Goal: Navigation & Orientation: Find specific page/section

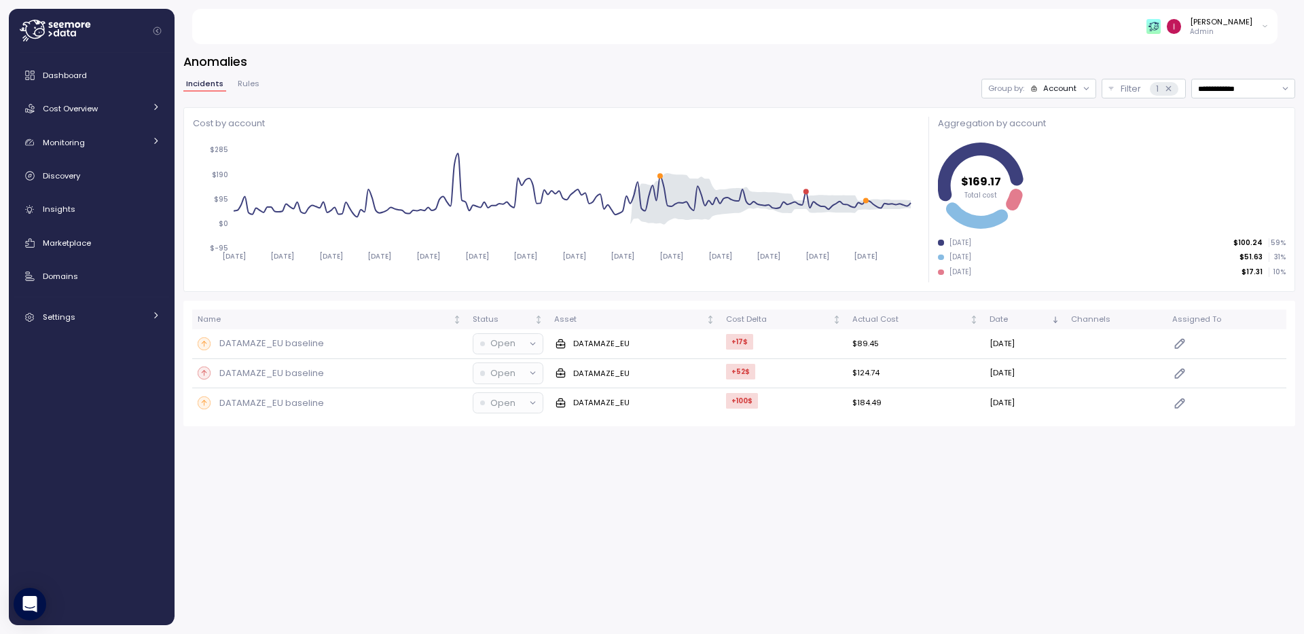
click at [251, 77] on div "**********" at bounding box center [738, 239] width 1111 height 373
click at [247, 88] on span "Rules" at bounding box center [249, 83] width 22 height 7
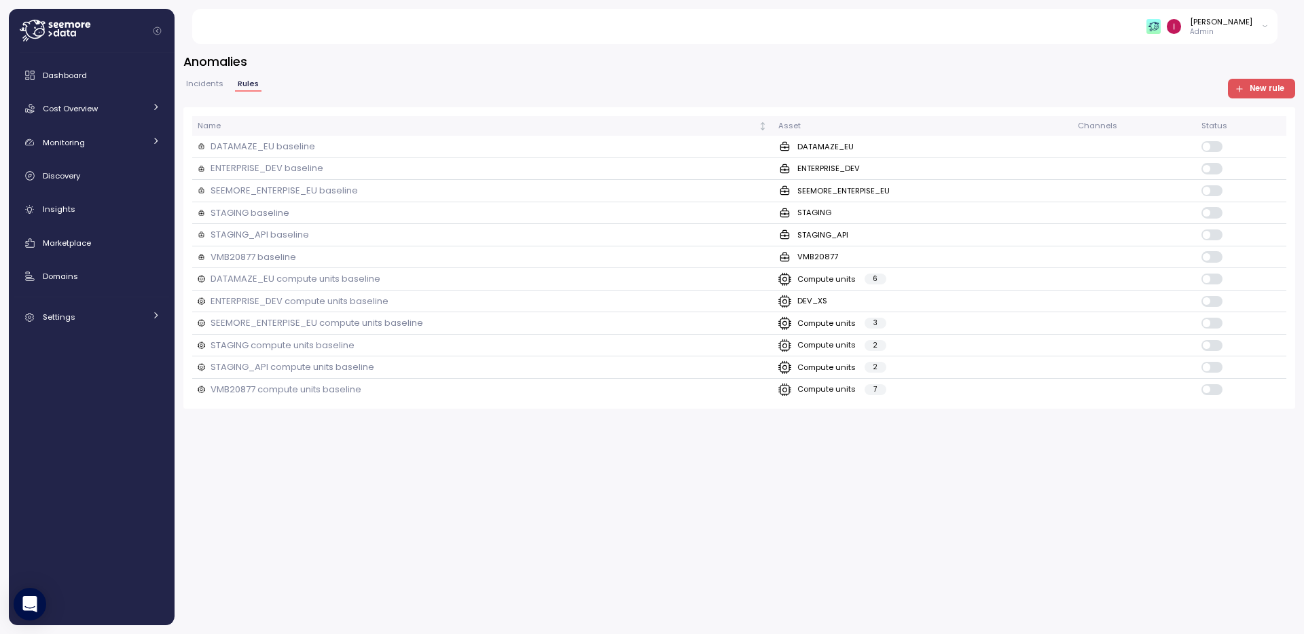
click at [210, 80] on span "Incidents" at bounding box center [204, 83] width 37 height 7
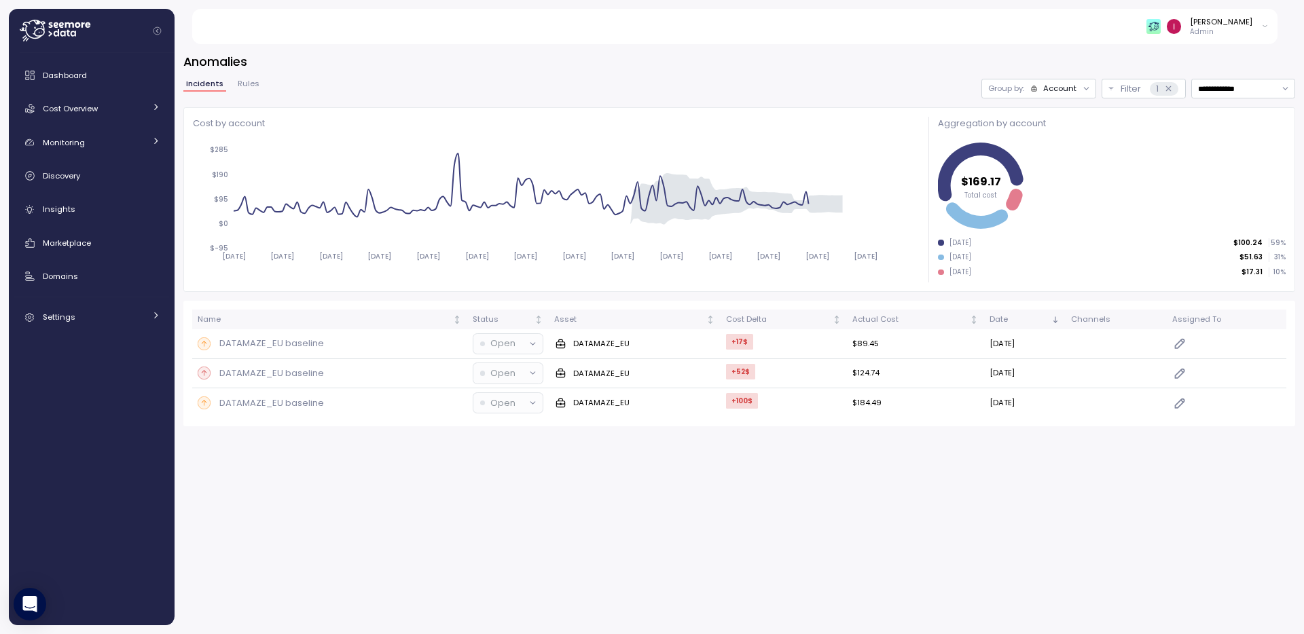
click at [247, 88] on span "Rules" at bounding box center [249, 83] width 22 height 7
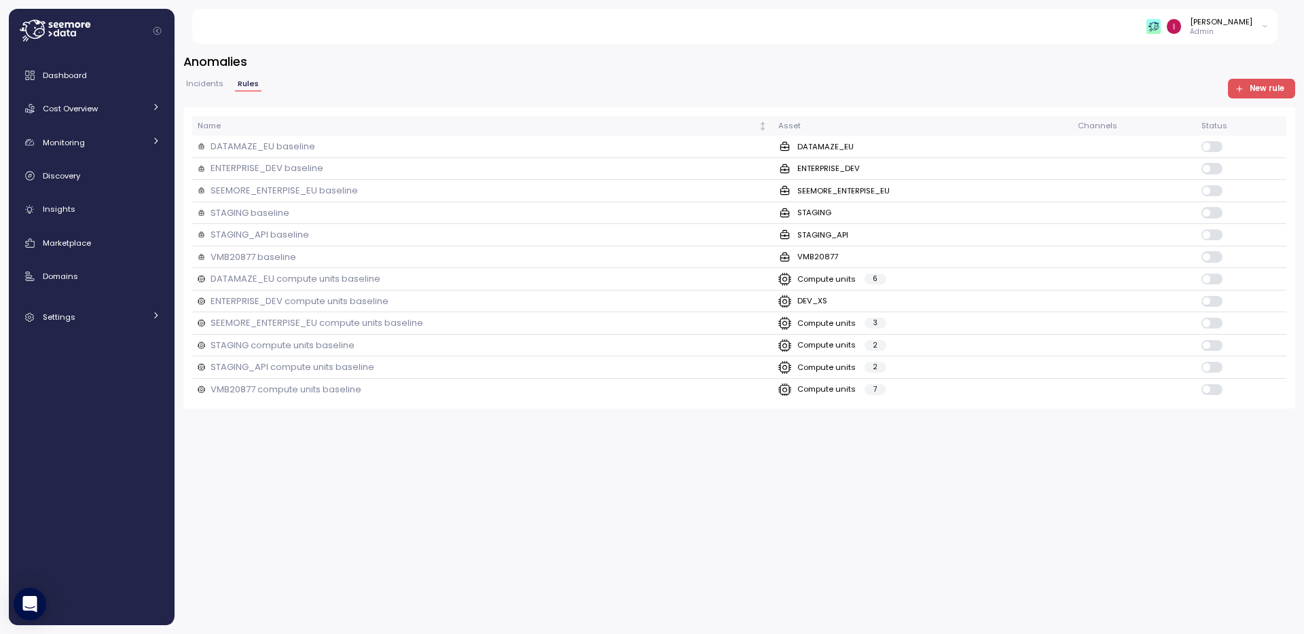
click at [194, 81] on span "Incidents" at bounding box center [204, 83] width 37 height 7
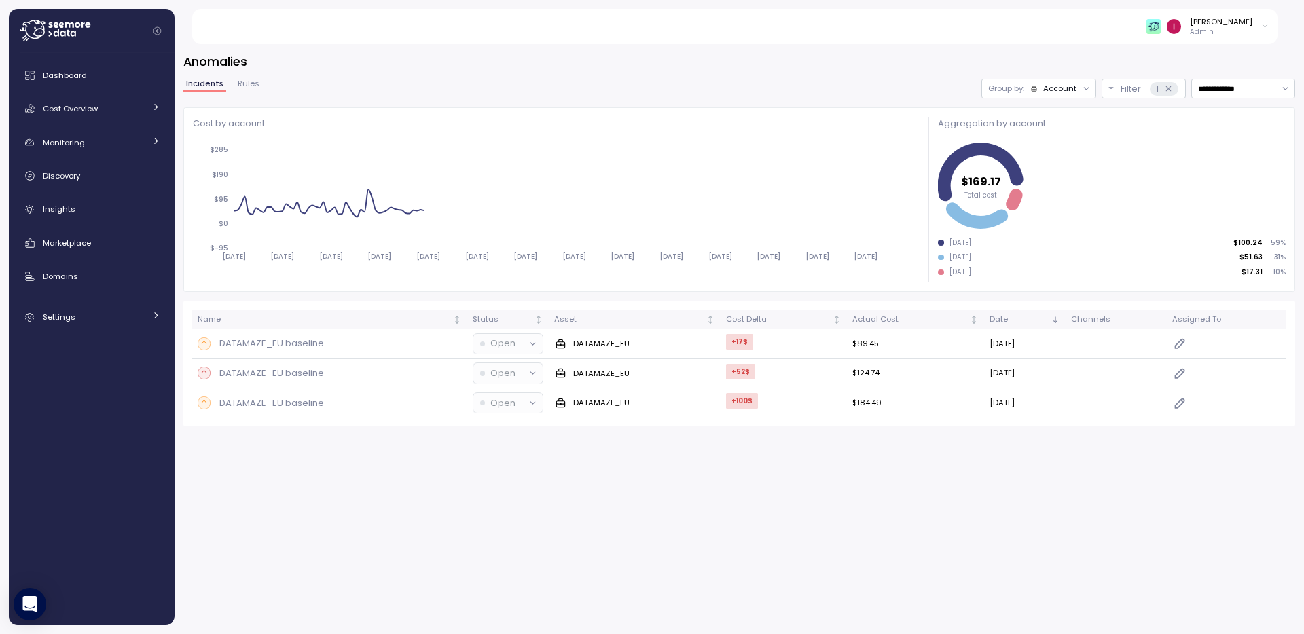
click at [265, 84] on div "**********" at bounding box center [738, 89] width 1111 height 20
click at [235, 84] on button "Rules" at bounding box center [248, 86] width 27 height 12
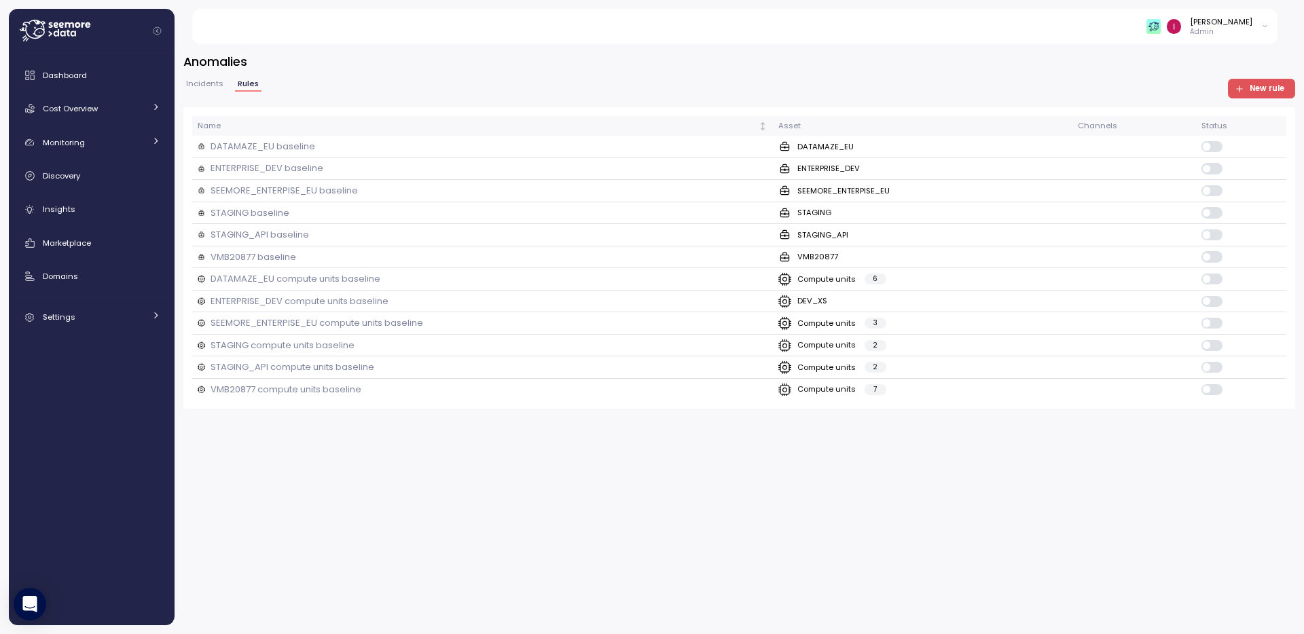
click at [214, 86] on span "Incidents" at bounding box center [204, 83] width 37 height 7
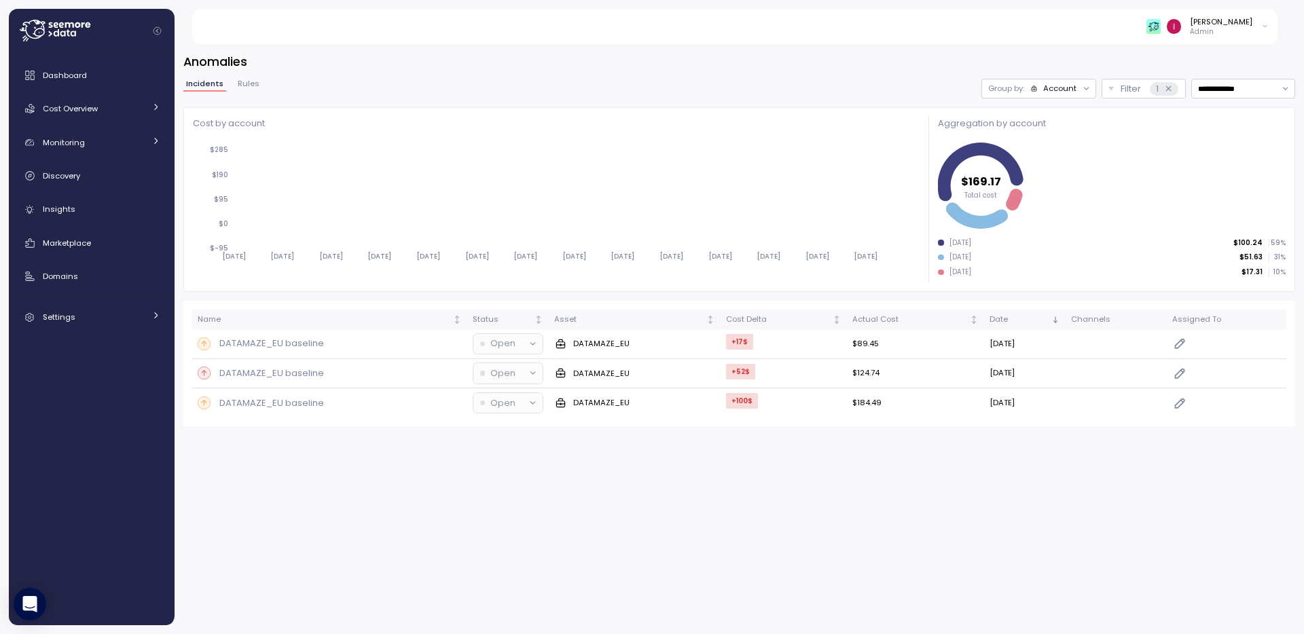
click at [246, 86] on span "Rules" at bounding box center [249, 83] width 22 height 7
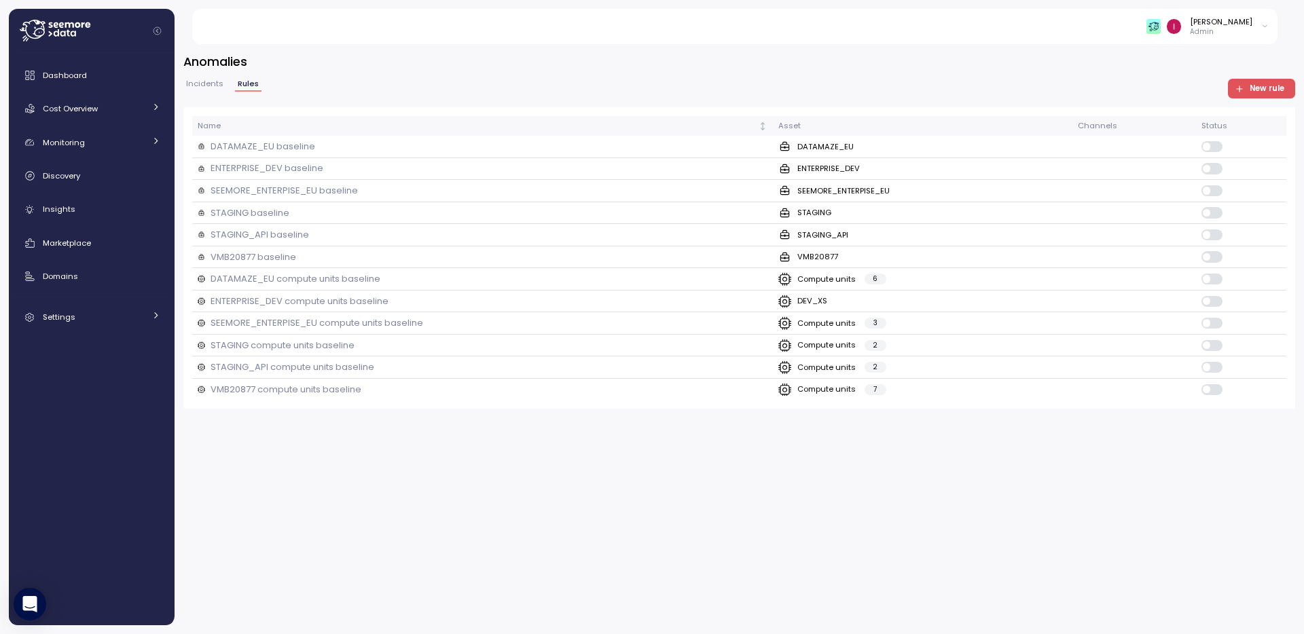
click at [206, 84] on span "Incidents" at bounding box center [204, 83] width 37 height 7
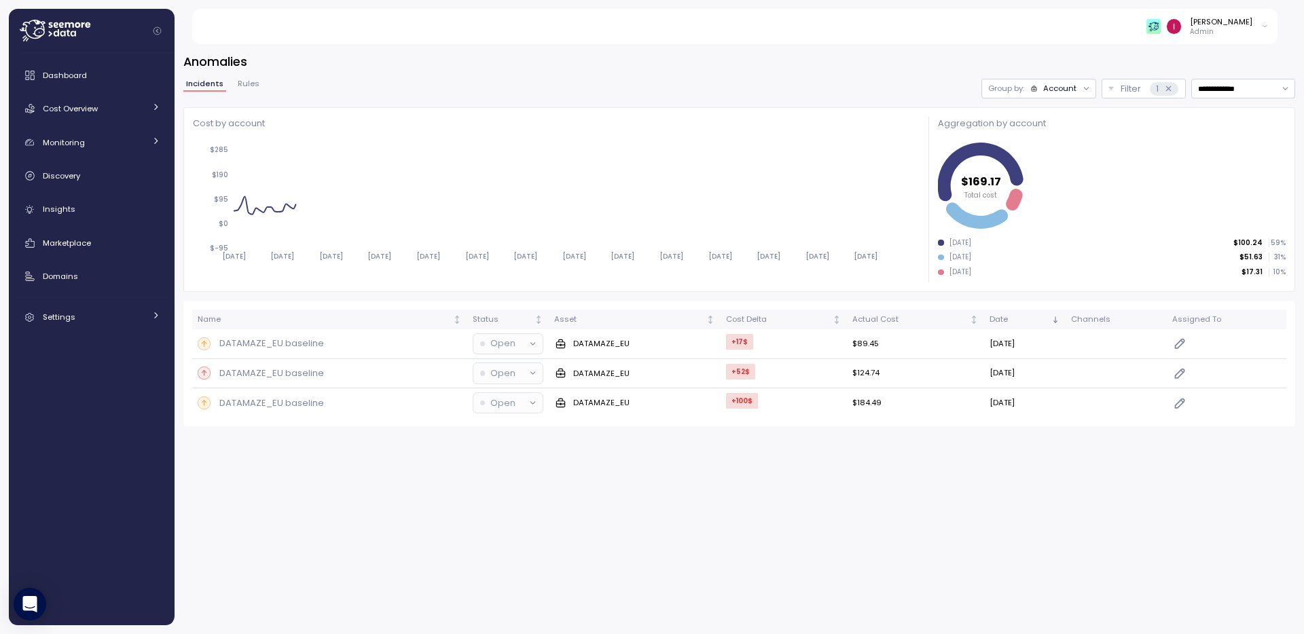
drag, startPoint x: 234, startPoint y: 86, endPoint x: 225, endPoint y: 86, distance: 9.5
click at [235, 86] on button "Rules" at bounding box center [248, 86] width 27 height 12
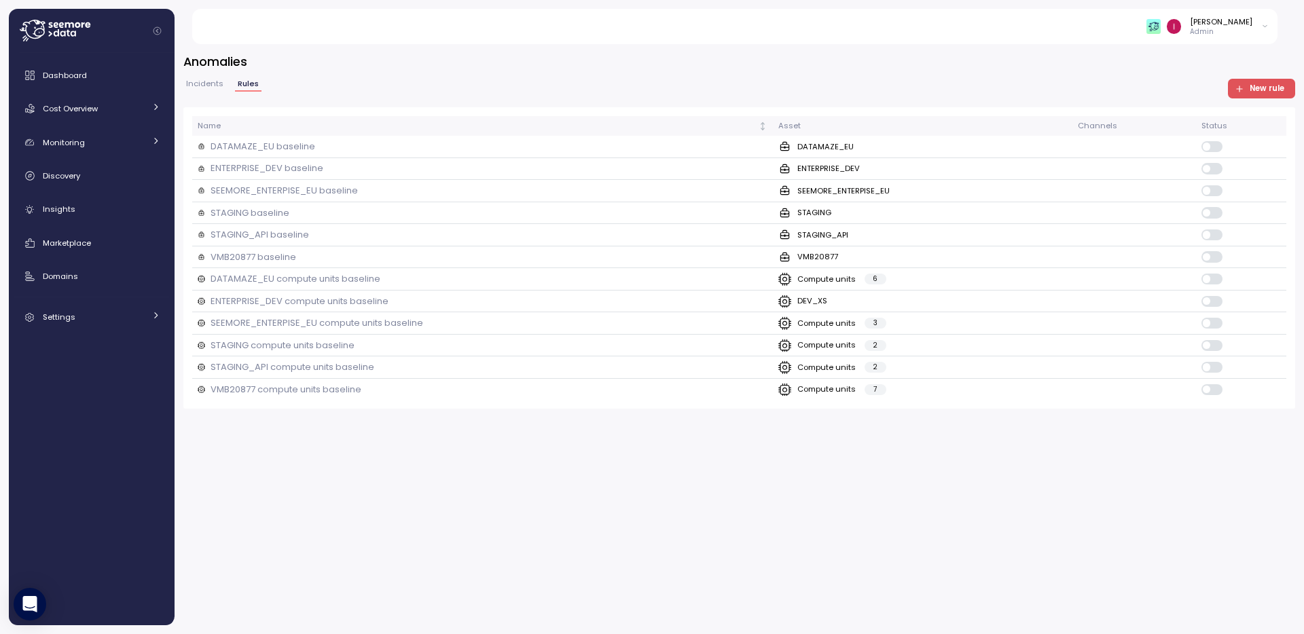
click at [221, 86] on button "Incidents" at bounding box center [204, 86] width 43 height 12
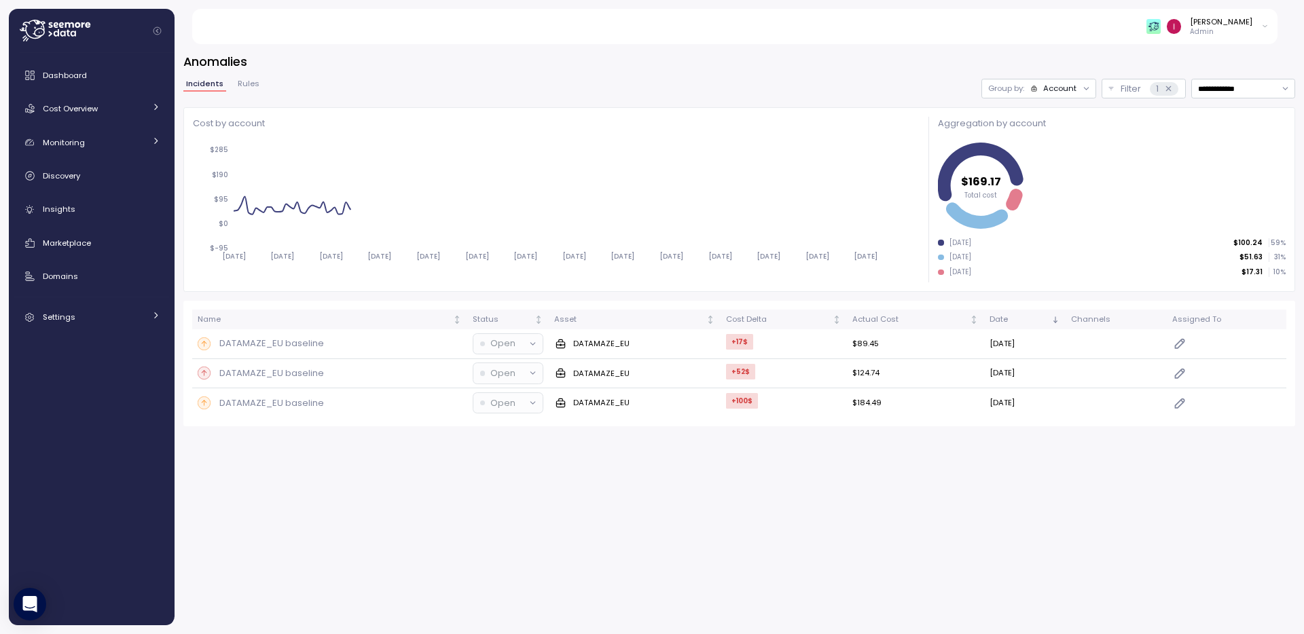
click at [258, 84] on button "Rules" at bounding box center [248, 86] width 27 height 12
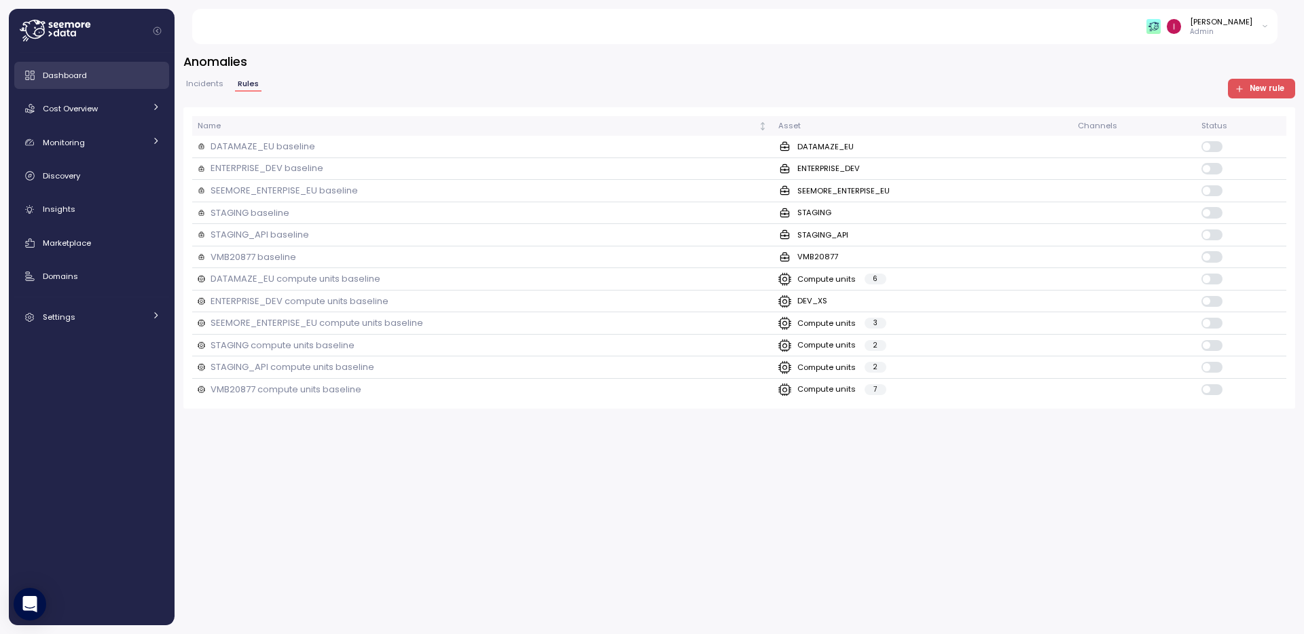
click at [124, 73] on div "Dashboard" at bounding box center [101, 76] width 117 height 14
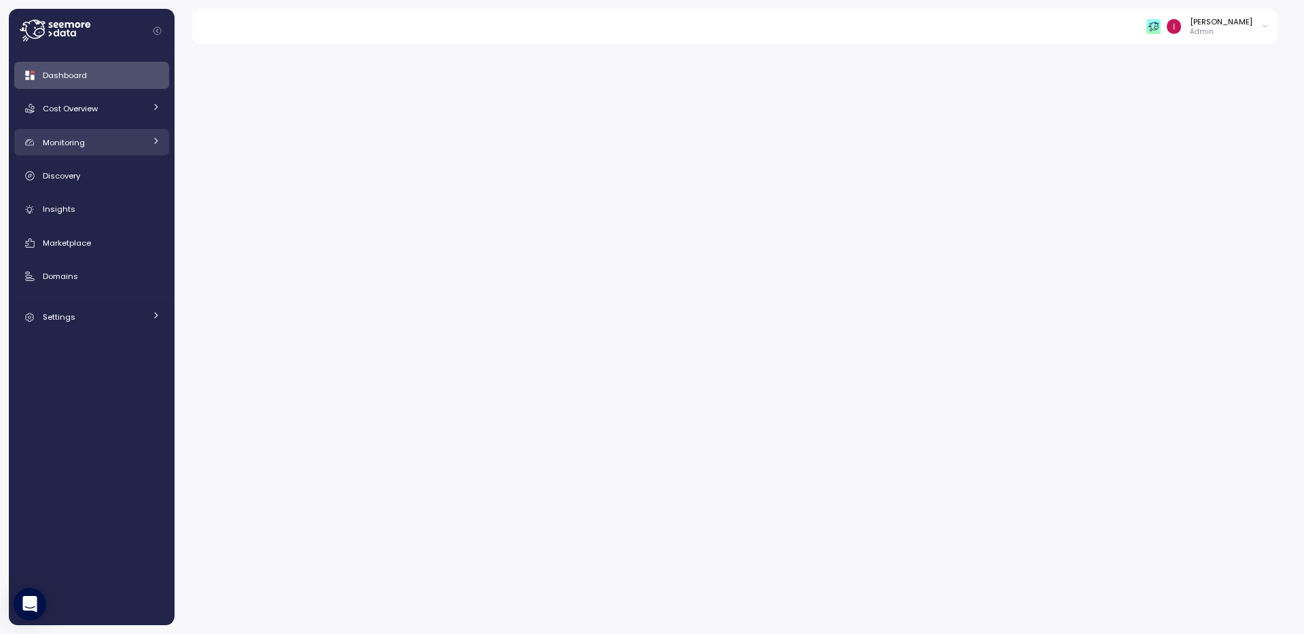
click at [122, 154] on link "Monitoring" at bounding box center [91, 142] width 155 height 27
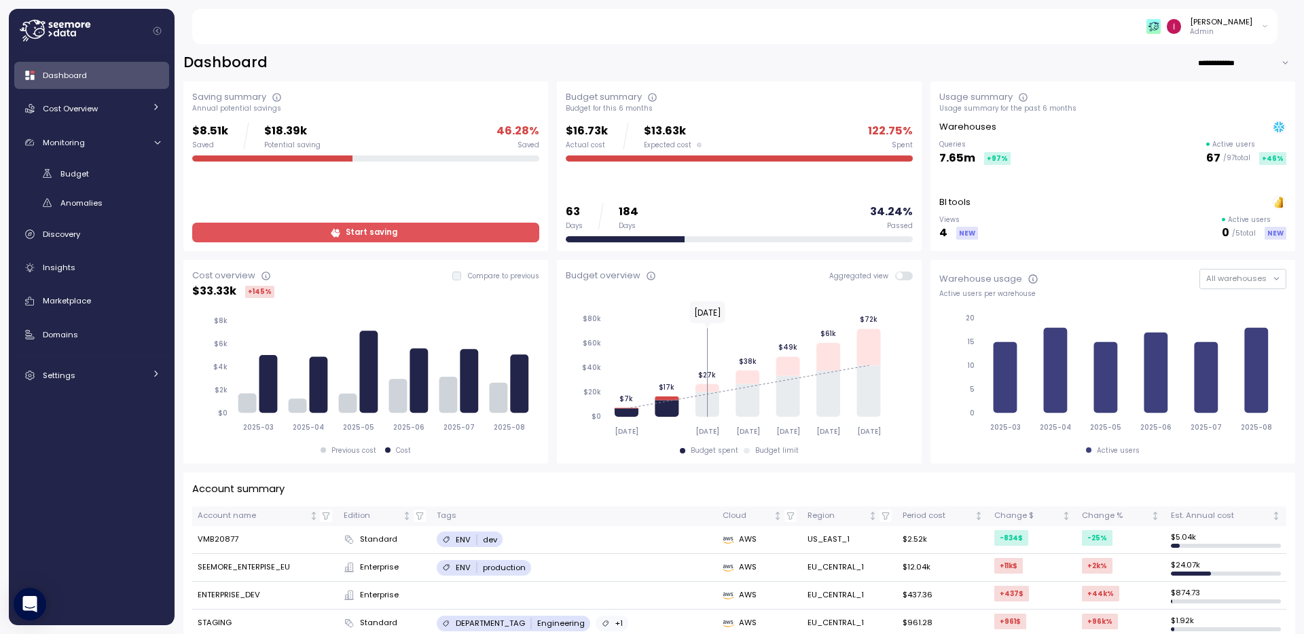
click at [92, 65] on link "Dashboard" at bounding box center [91, 75] width 155 height 27
click at [93, 71] on div "Dashboard" at bounding box center [101, 76] width 117 height 14
click at [96, 141] on div "Monitoring" at bounding box center [94, 143] width 102 height 14
click at [106, 71] on div "Dashboard" at bounding box center [101, 76] width 117 height 14
click at [82, 79] on span "Dashboard" at bounding box center [65, 75] width 44 height 11
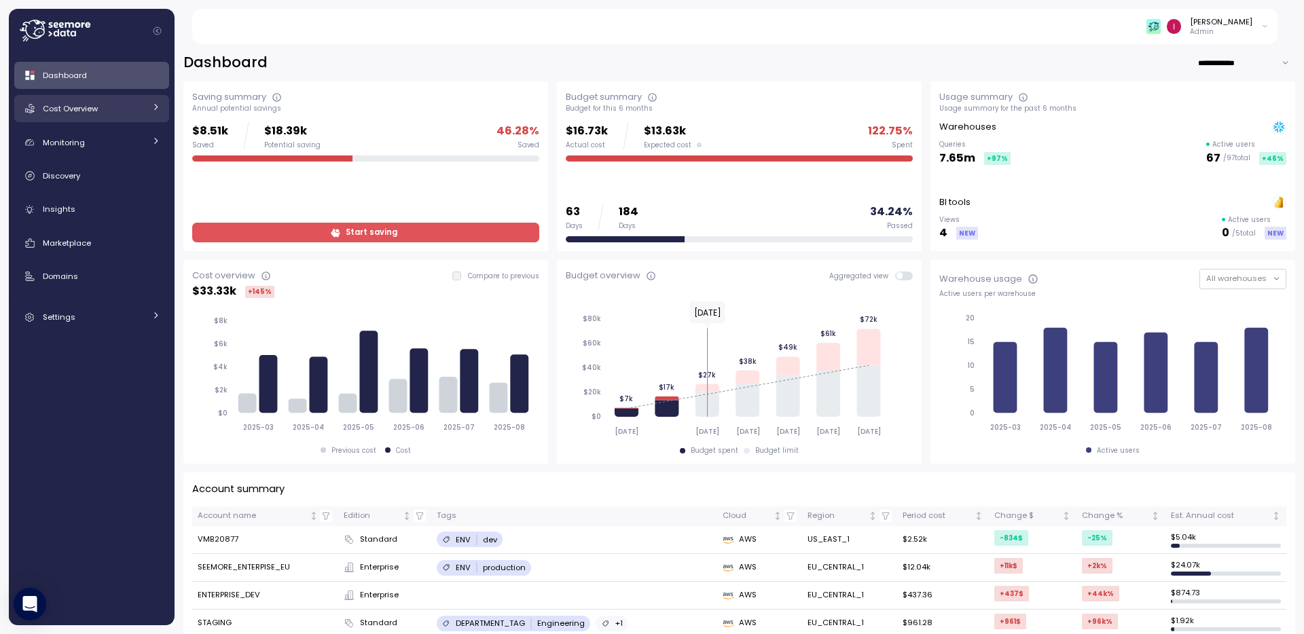
click at [95, 119] on link "Cost Overview" at bounding box center [91, 108] width 155 height 27
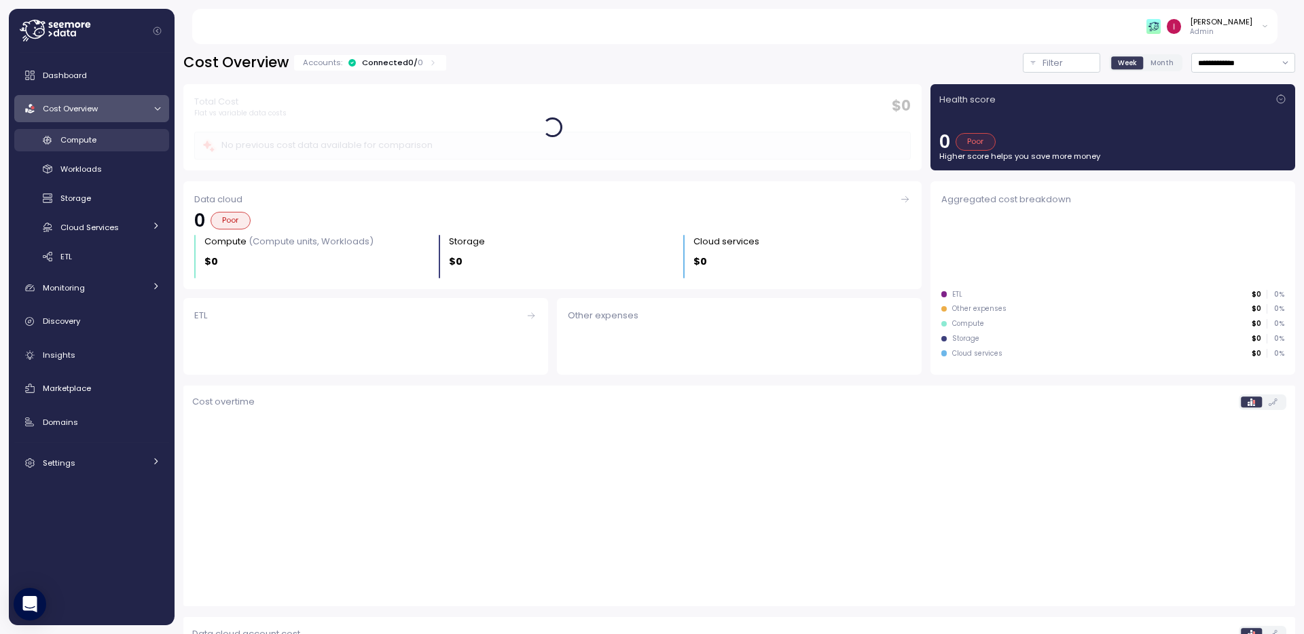
click at [116, 145] on div "Compute" at bounding box center [110, 140] width 100 height 14
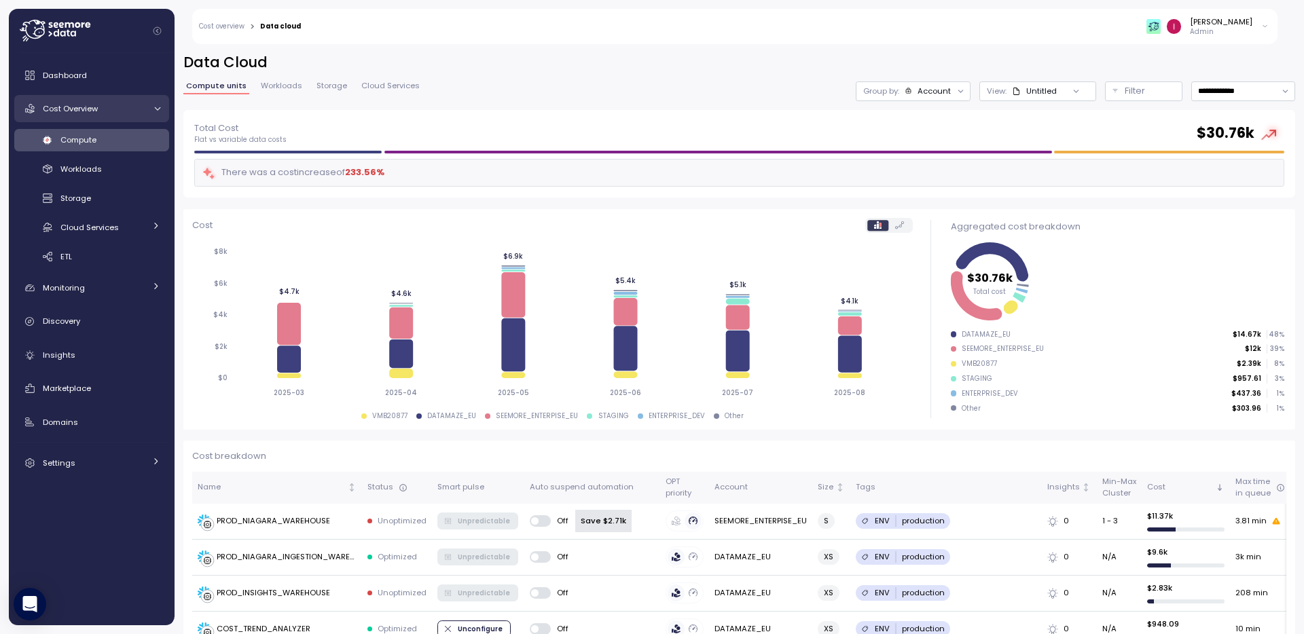
click at [94, 119] on link "Cost Overview" at bounding box center [91, 108] width 155 height 27
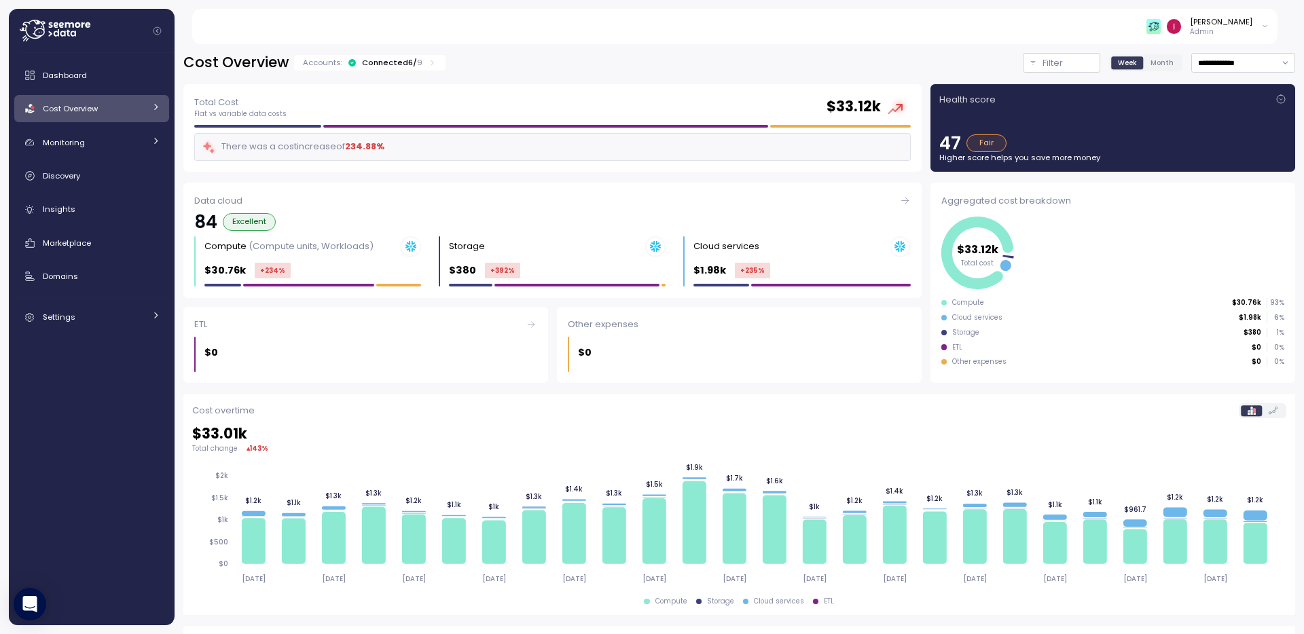
click at [1231, 20] on div "[PERSON_NAME]" at bounding box center [1221, 21] width 62 height 11
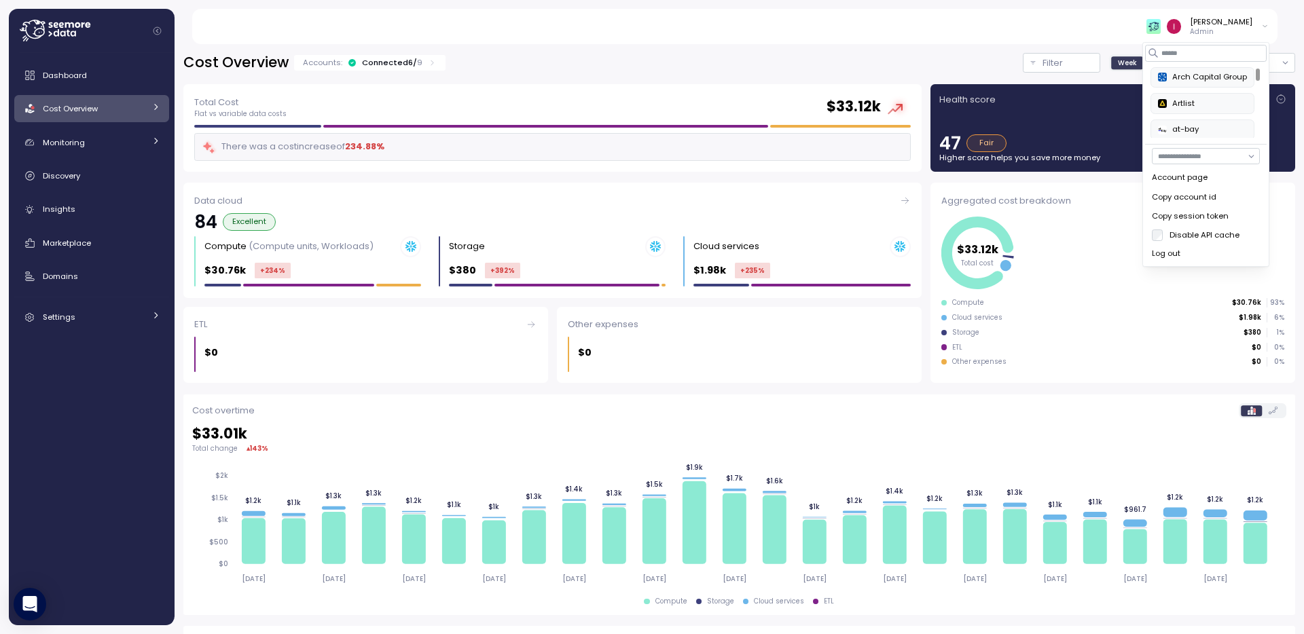
click at [1190, 81] on div "Arch Capital Group" at bounding box center [1202, 77] width 89 height 12
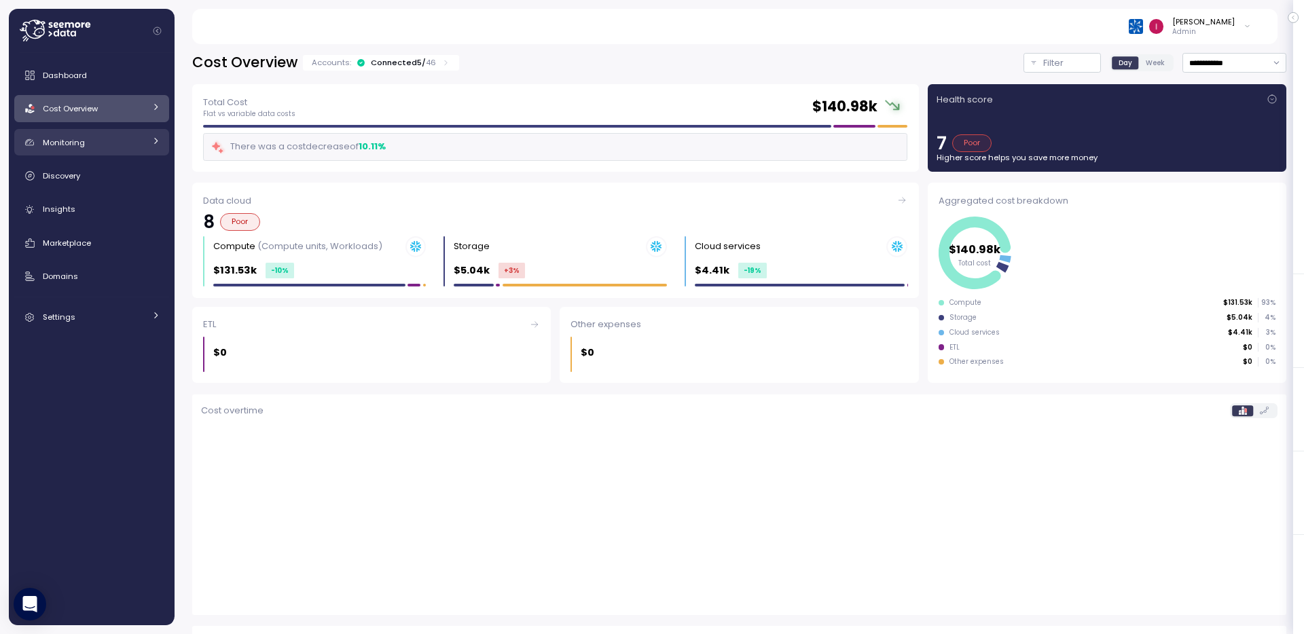
click at [119, 143] on div "Monitoring" at bounding box center [94, 143] width 102 height 14
click at [114, 141] on div "Monitoring" at bounding box center [94, 143] width 102 height 14
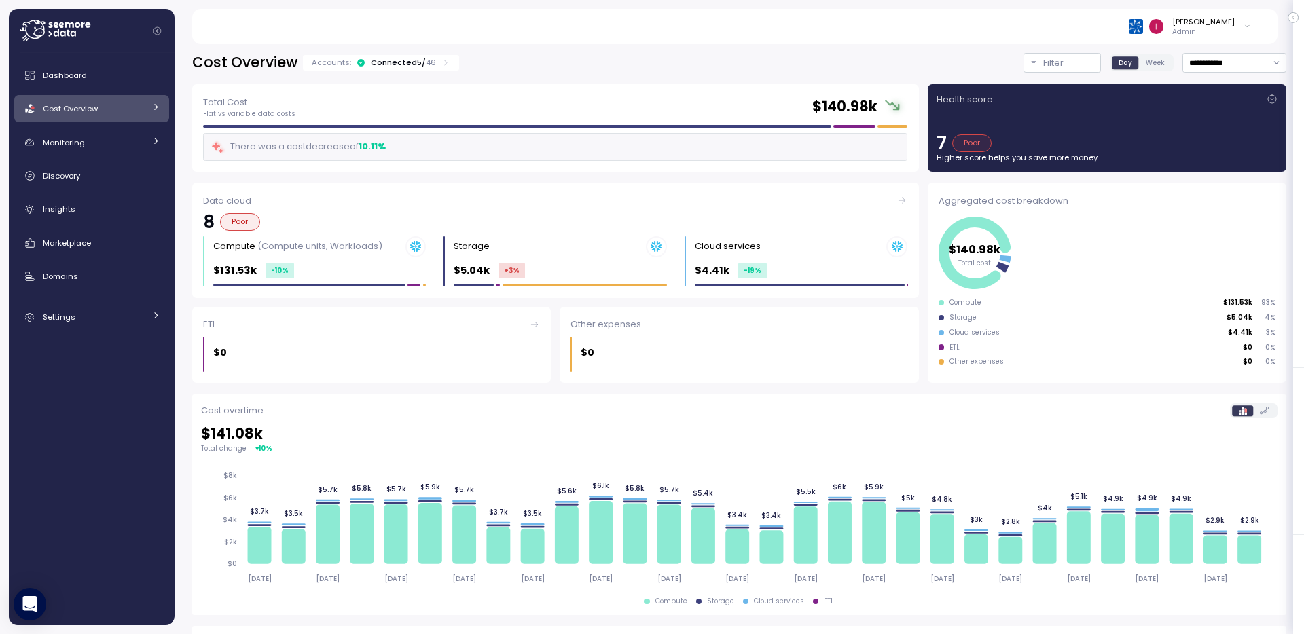
click at [109, 107] on div "Cost Overview" at bounding box center [94, 109] width 102 height 14
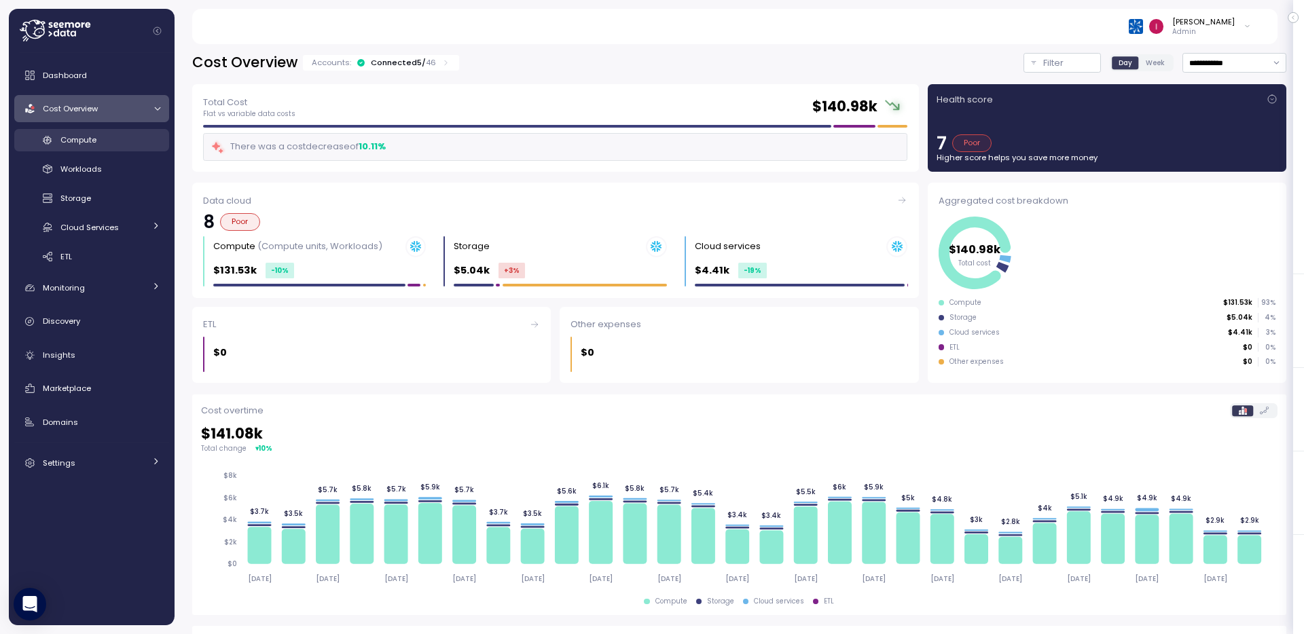
click at [93, 143] on span "Compute" at bounding box center [78, 139] width 36 height 11
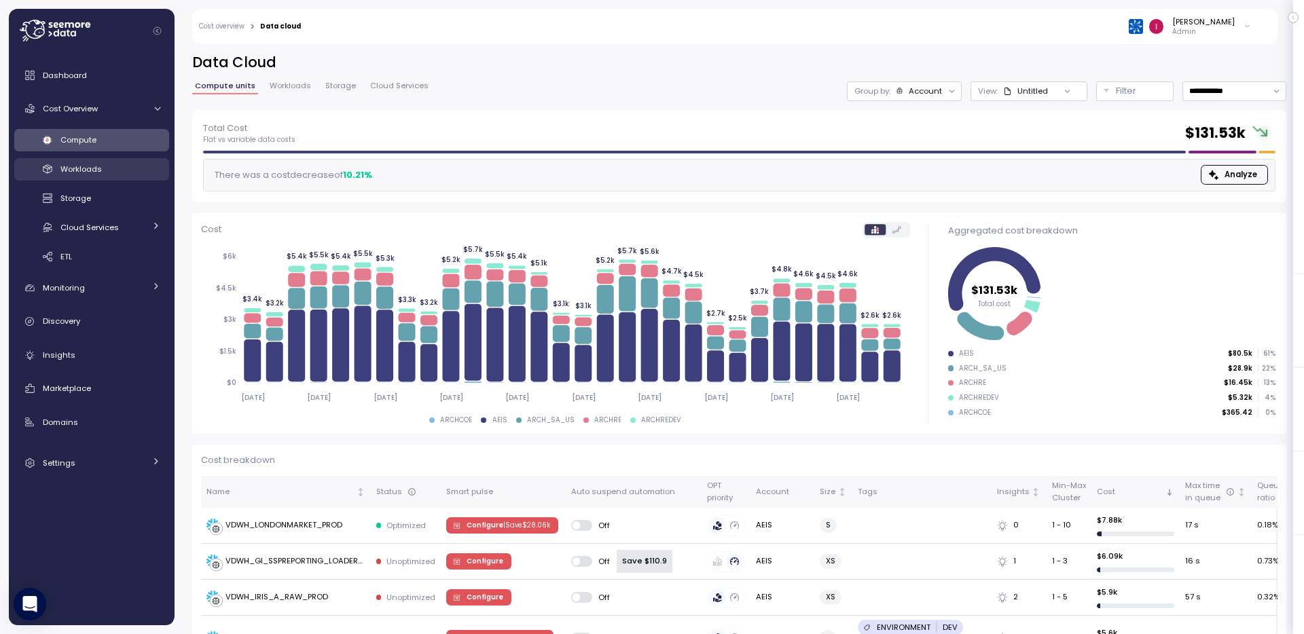
click at [104, 174] on div "Workloads" at bounding box center [110, 169] width 100 height 14
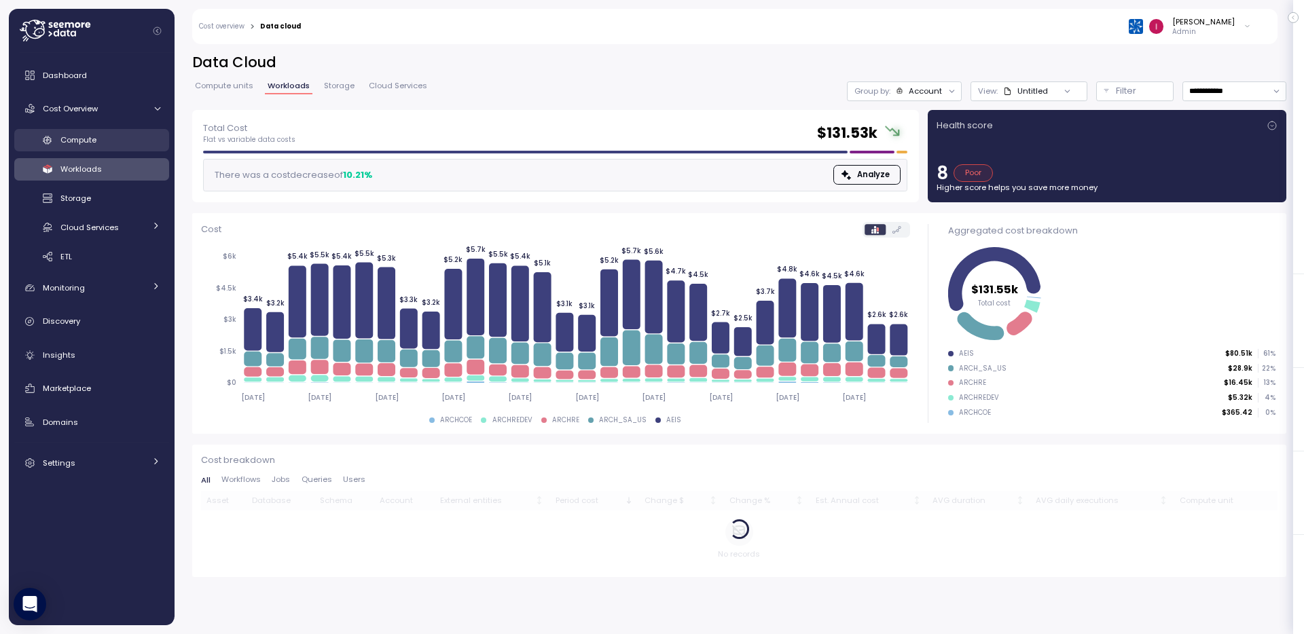
click at [98, 146] on div "Compute" at bounding box center [110, 140] width 100 height 14
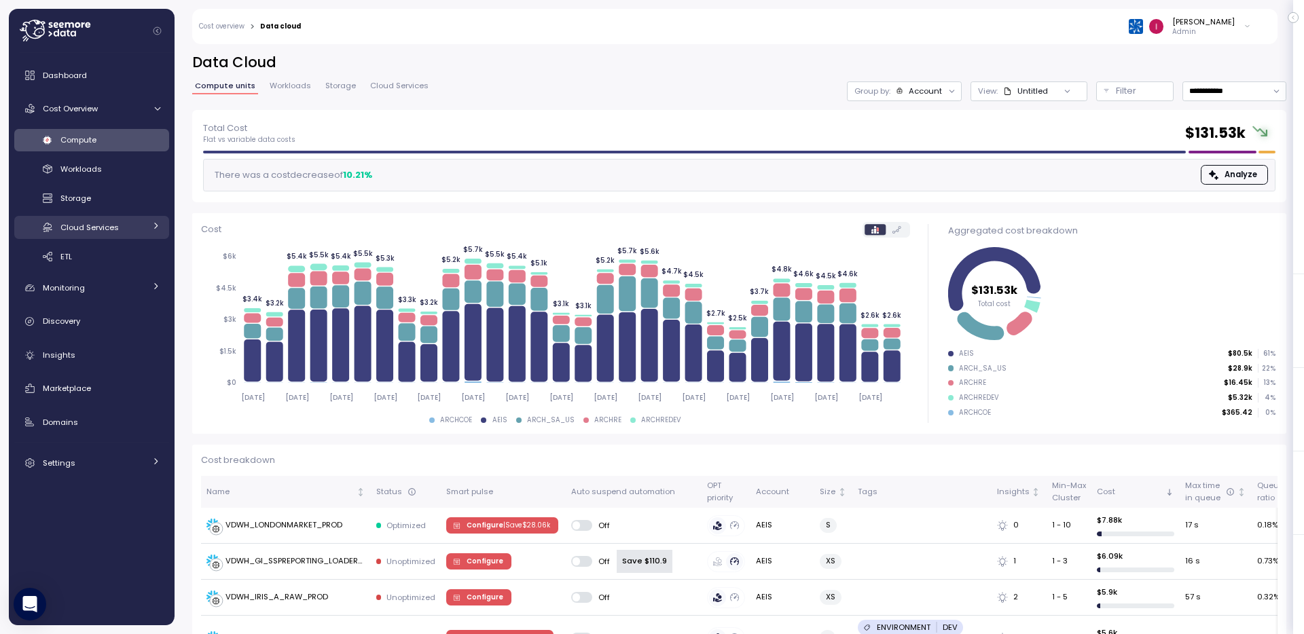
click at [139, 226] on div "Cloud Services" at bounding box center [102, 228] width 84 height 14
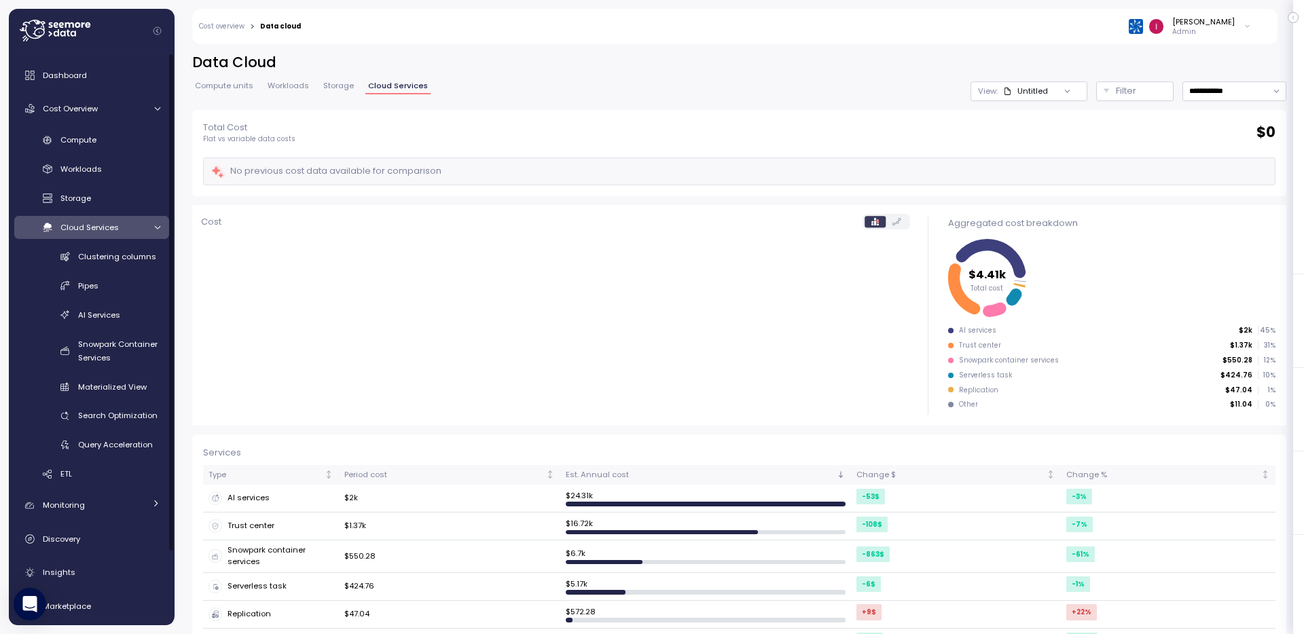
click at [139, 226] on div "Cloud Services" at bounding box center [102, 228] width 84 height 14
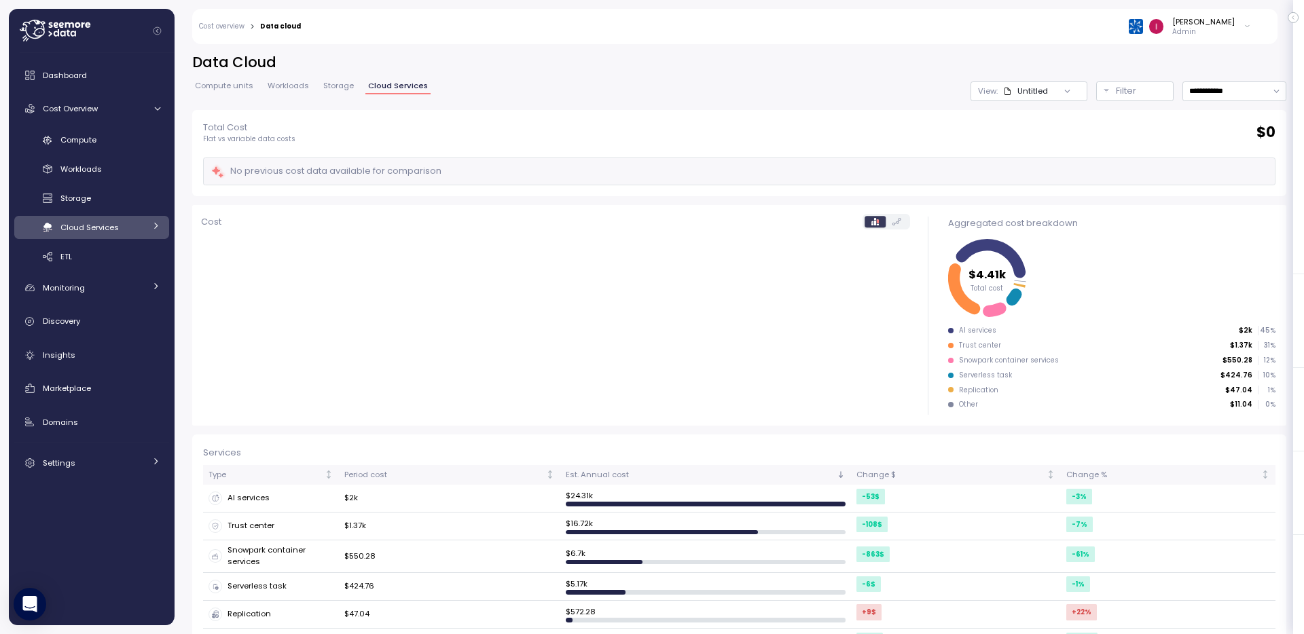
click at [139, 226] on div "Cloud Services" at bounding box center [102, 228] width 84 height 14
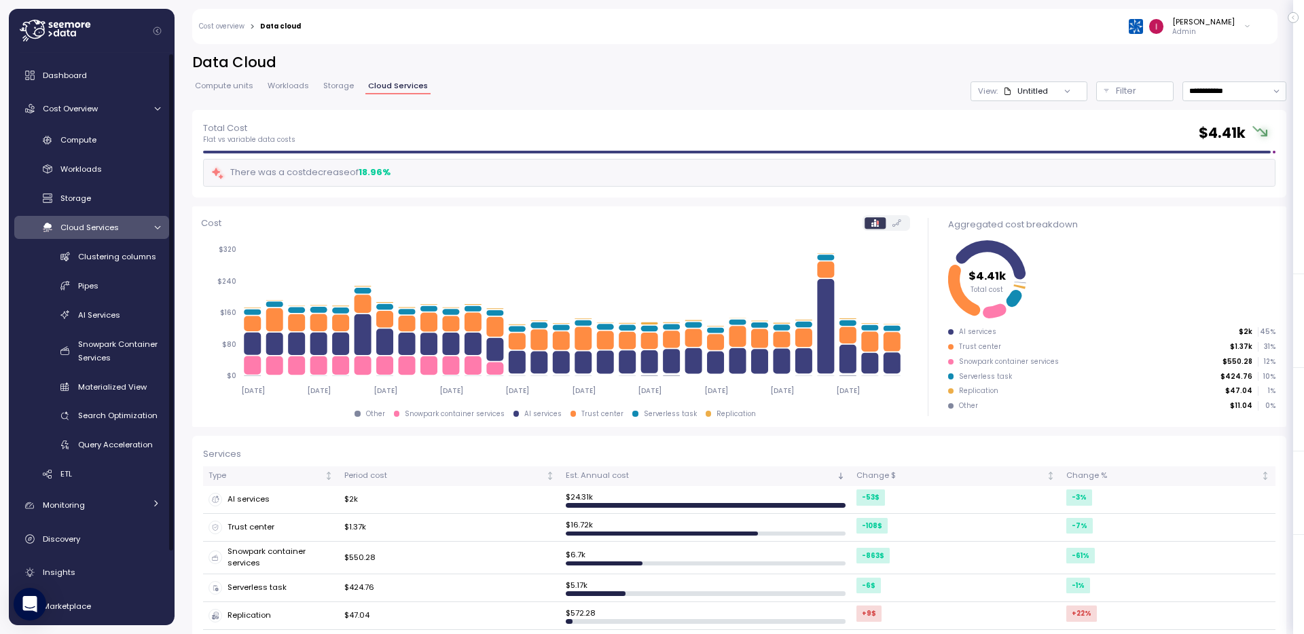
click at [139, 226] on div "Cloud Services" at bounding box center [102, 228] width 84 height 14
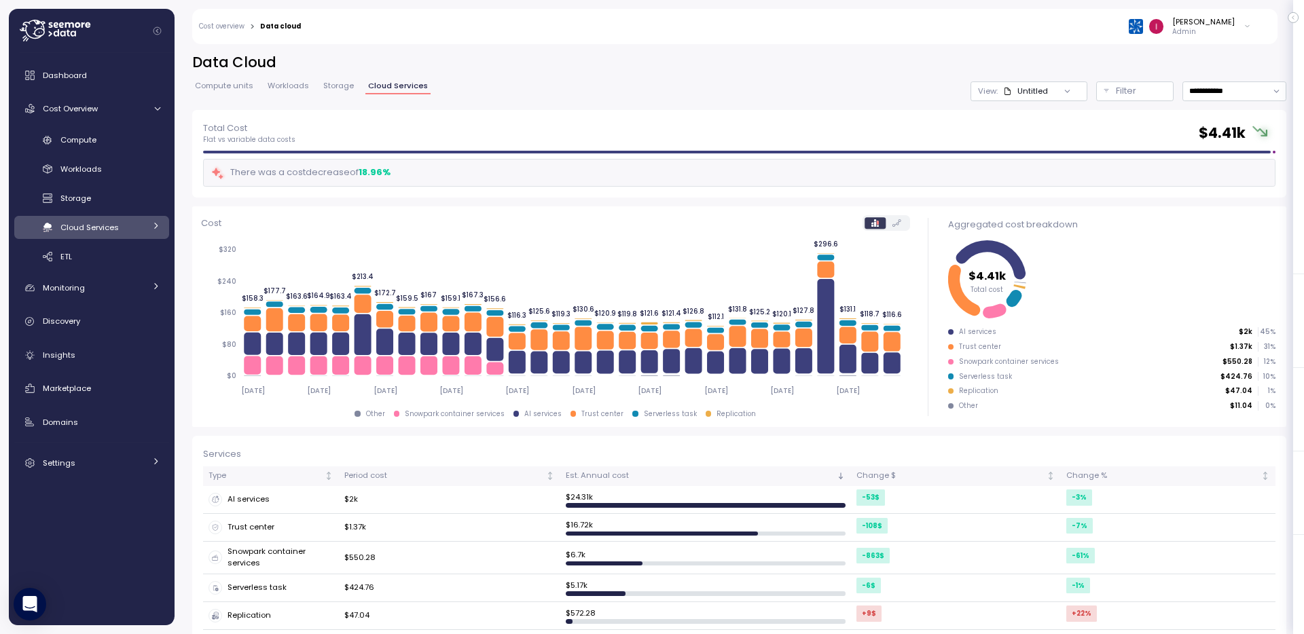
click at [138, 225] on div "Cloud Services" at bounding box center [102, 228] width 84 height 14
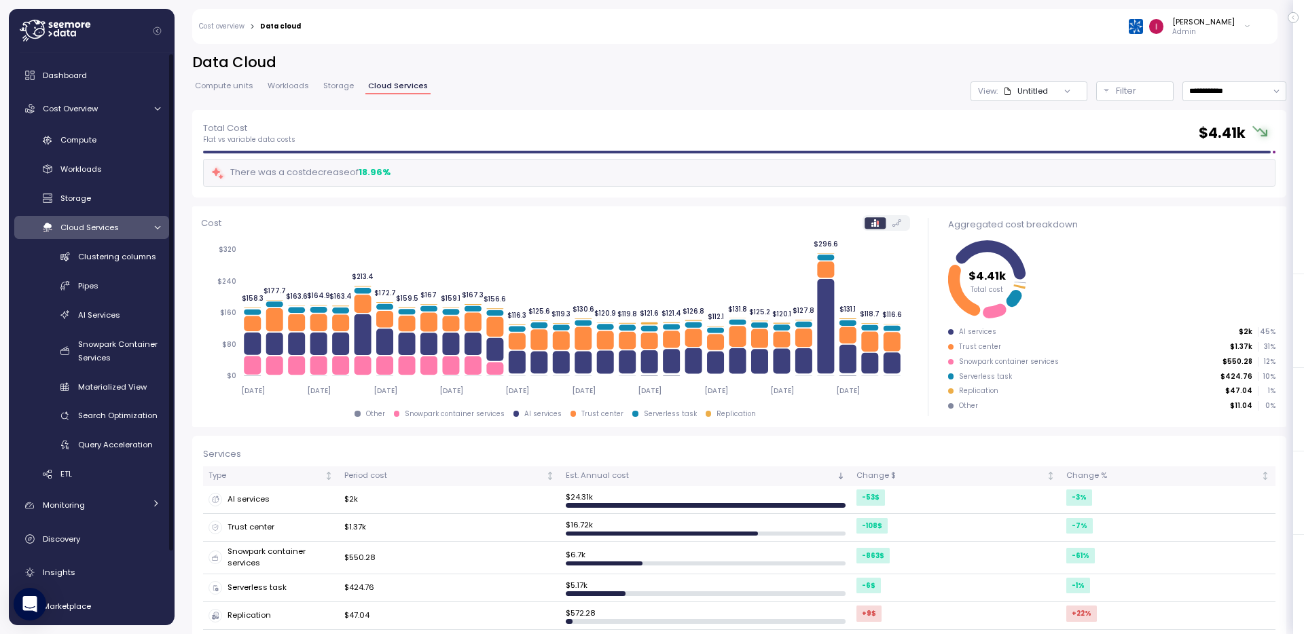
click at [138, 225] on div "Cloud Services" at bounding box center [102, 228] width 84 height 14
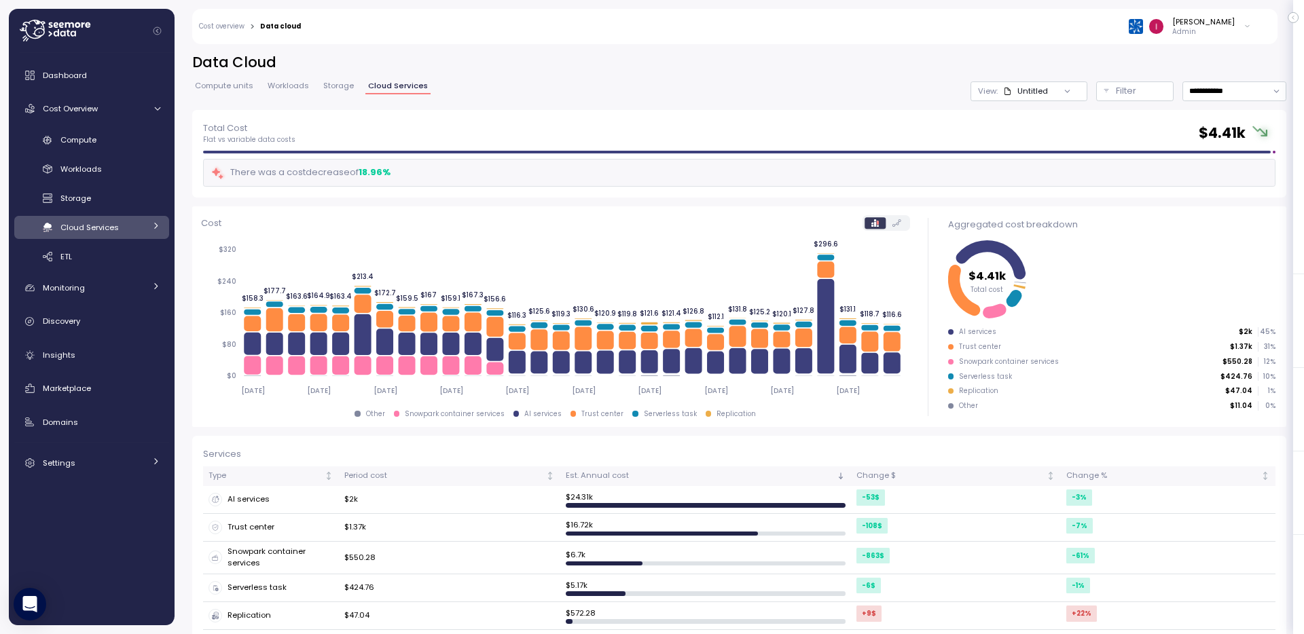
click at [138, 225] on div "Cloud Services" at bounding box center [102, 228] width 84 height 14
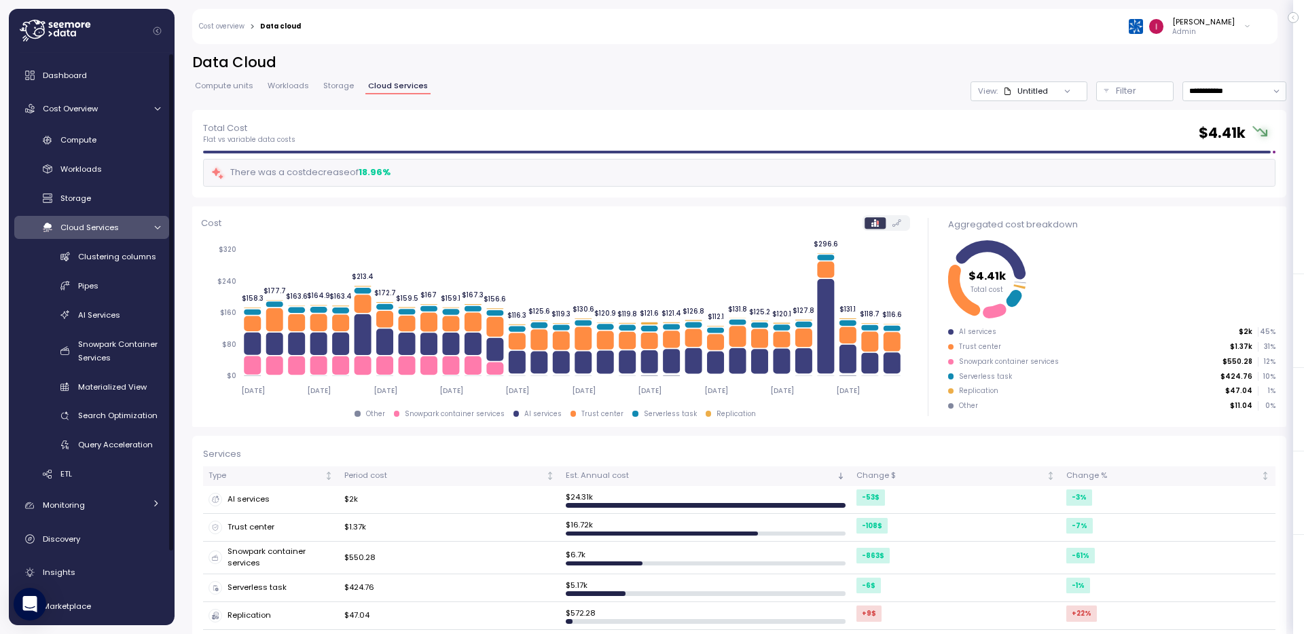
click at [138, 225] on div "Cloud Services" at bounding box center [102, 228] width 84 height 14
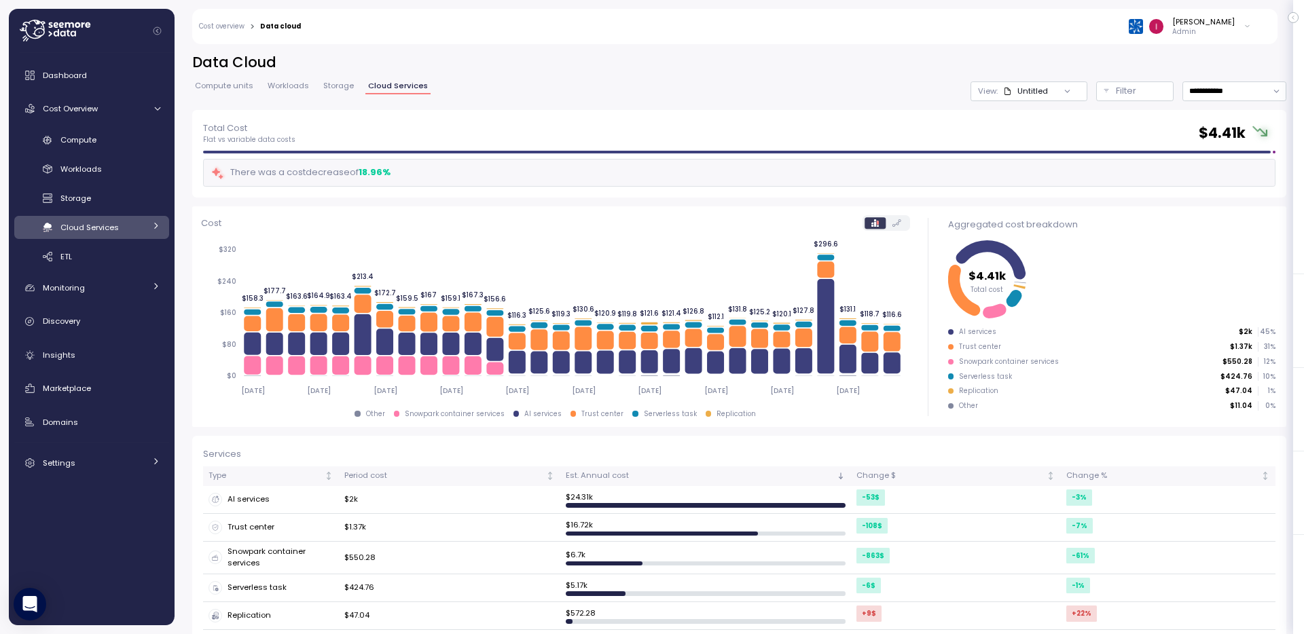
click at [138, 225] on div "Cloud Services" at bounding box center [102, 228] width 84 height 14
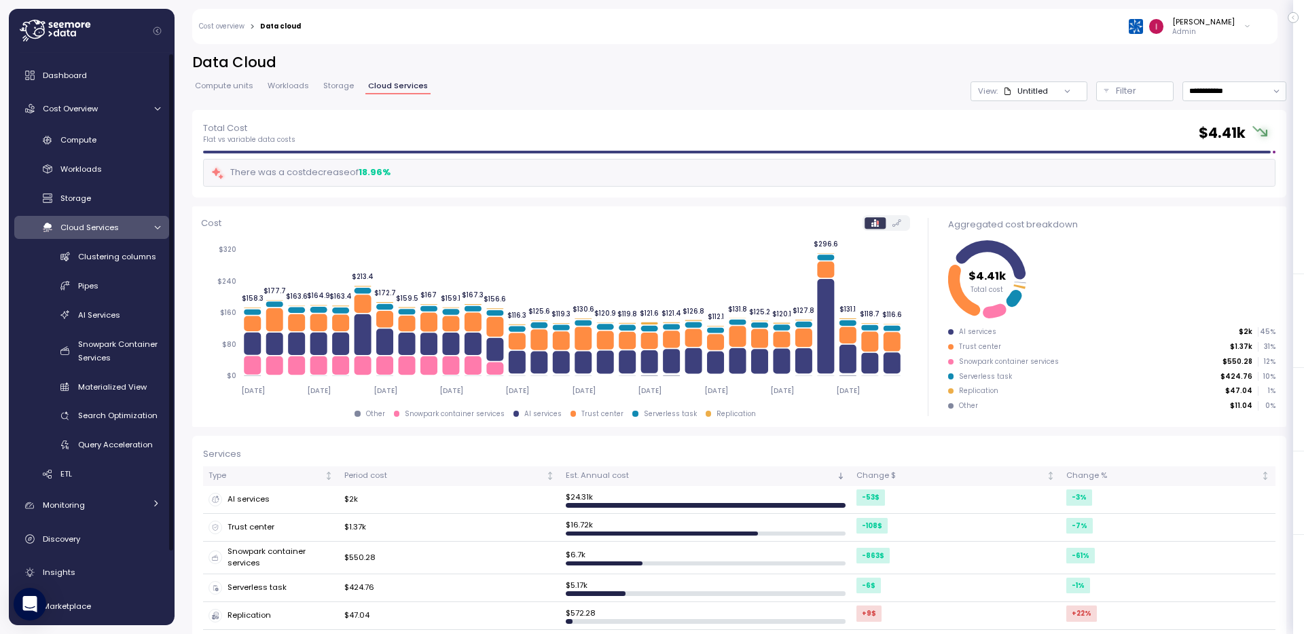
click at [138, 225] on div "Cloud Services" at bounding box center [102, 228] width 84 height 14
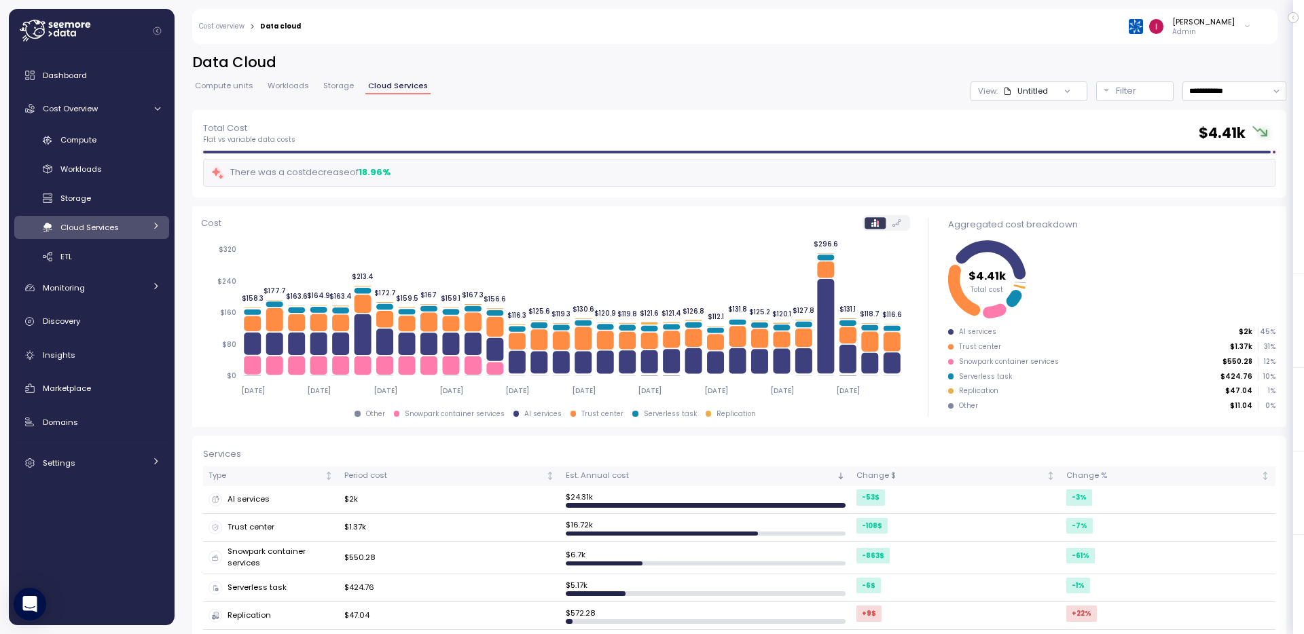
click at [138, 225] on div "Cloud Services" at bounding box center [102, 228] width 84 height 14
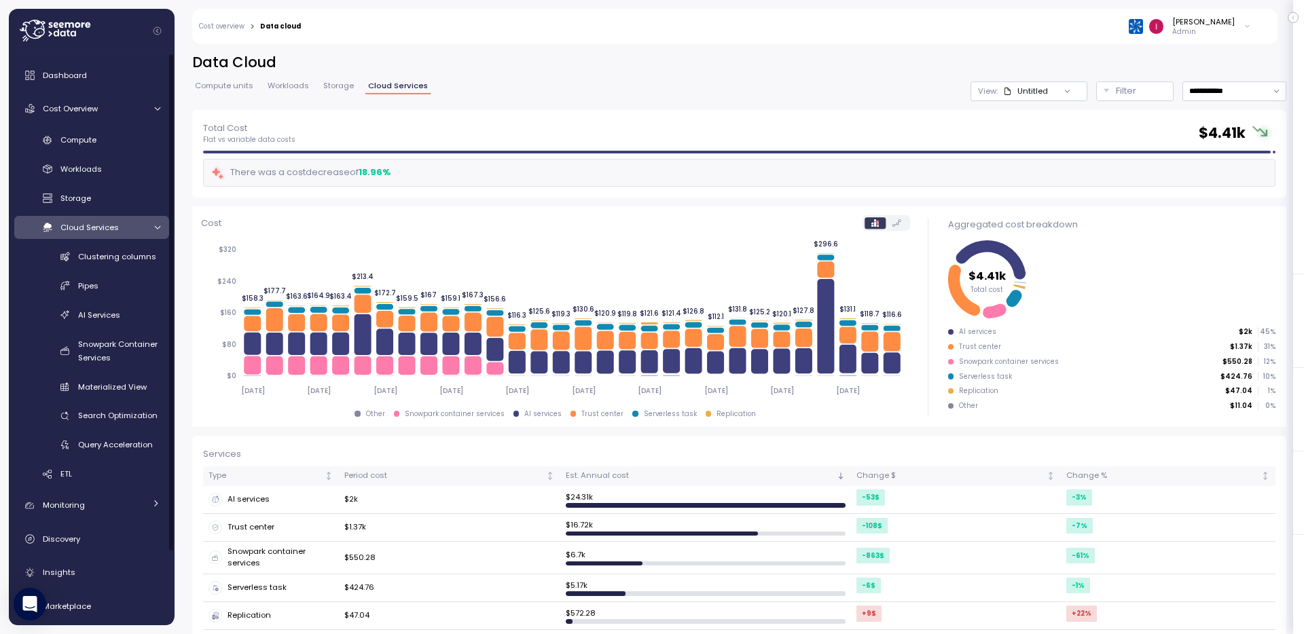
click at [138, 225] on div "Cloud Services" at bounding box center [102, 228] width 84 height 14
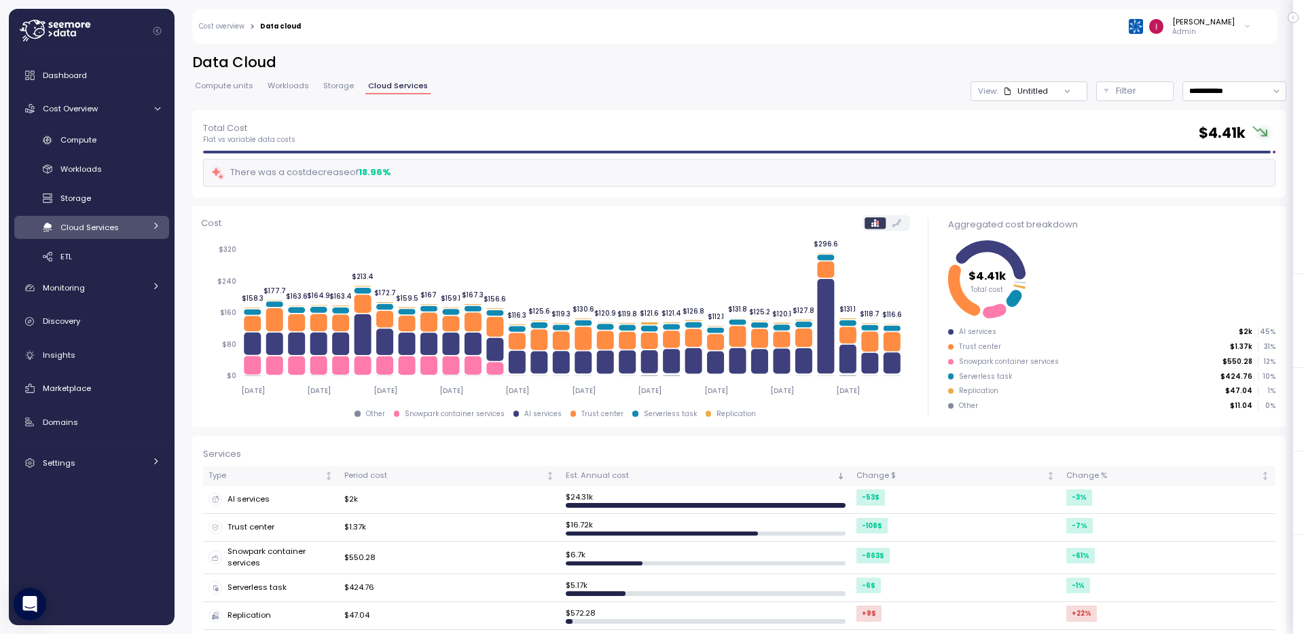
click at [138, 225] on div "Cloud Services" at bounding box center [102, 228] width 84 height 14
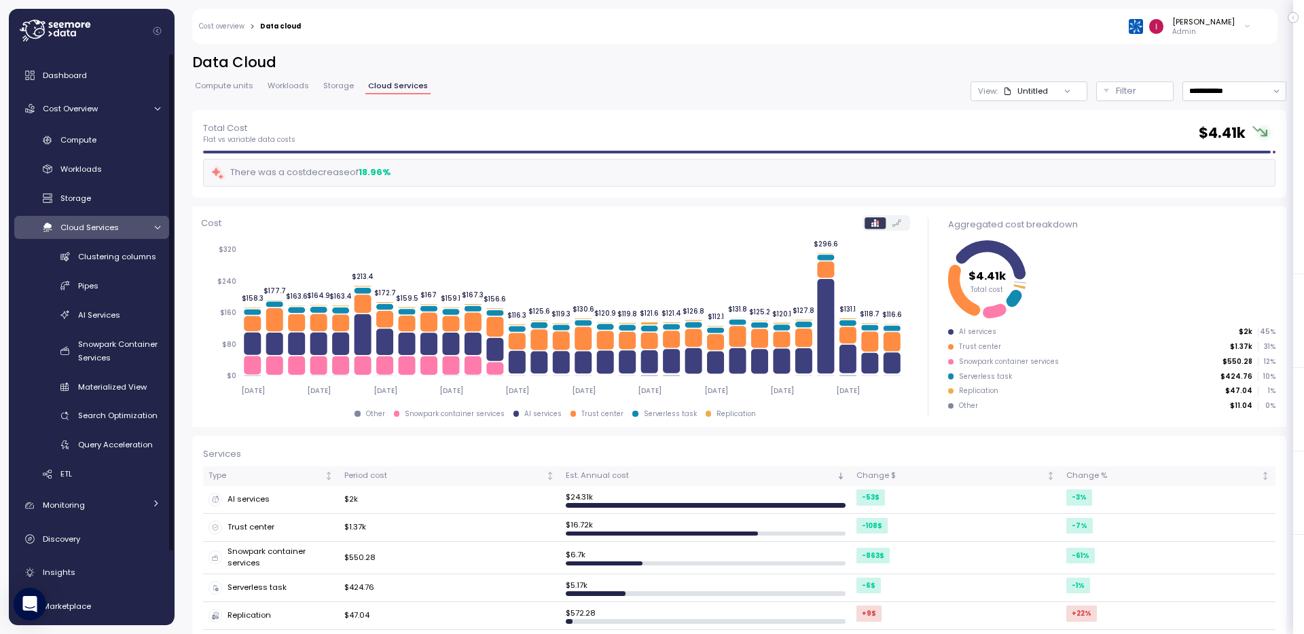
click at [138, 225] on div "Cloud Services" at bounding box center [102, 228] width 84 height 14
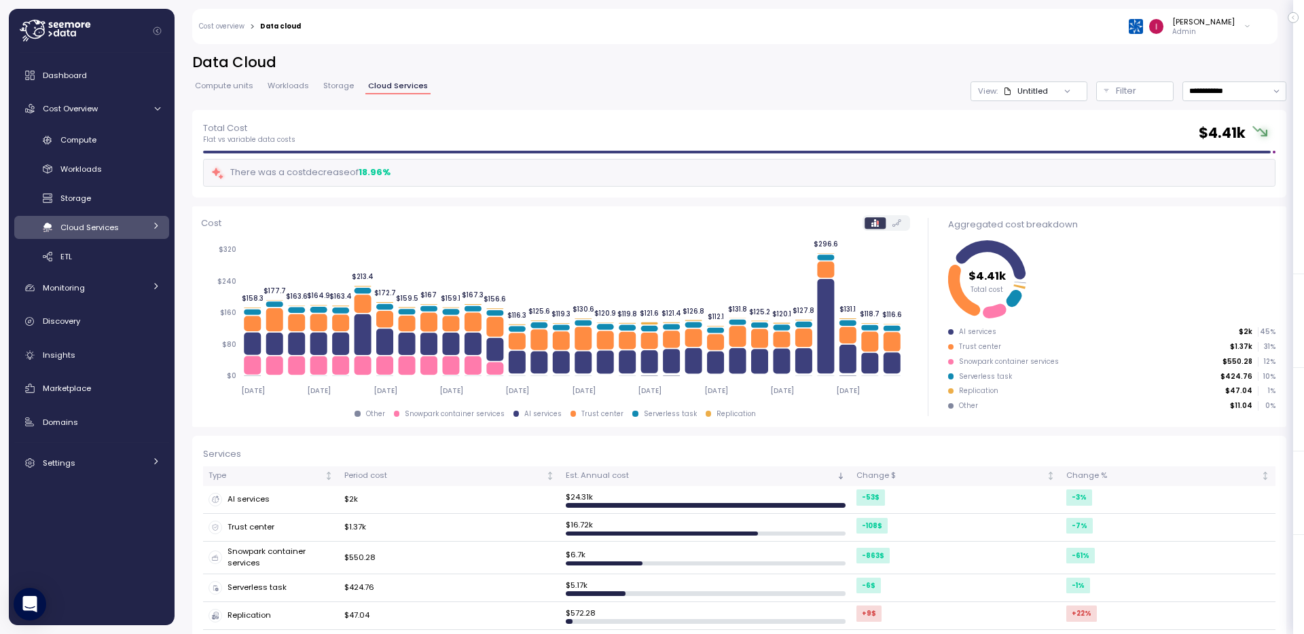
click at [138, 225] on div "Cloud Services" at bounding box center [102, 228] width 84 height 14
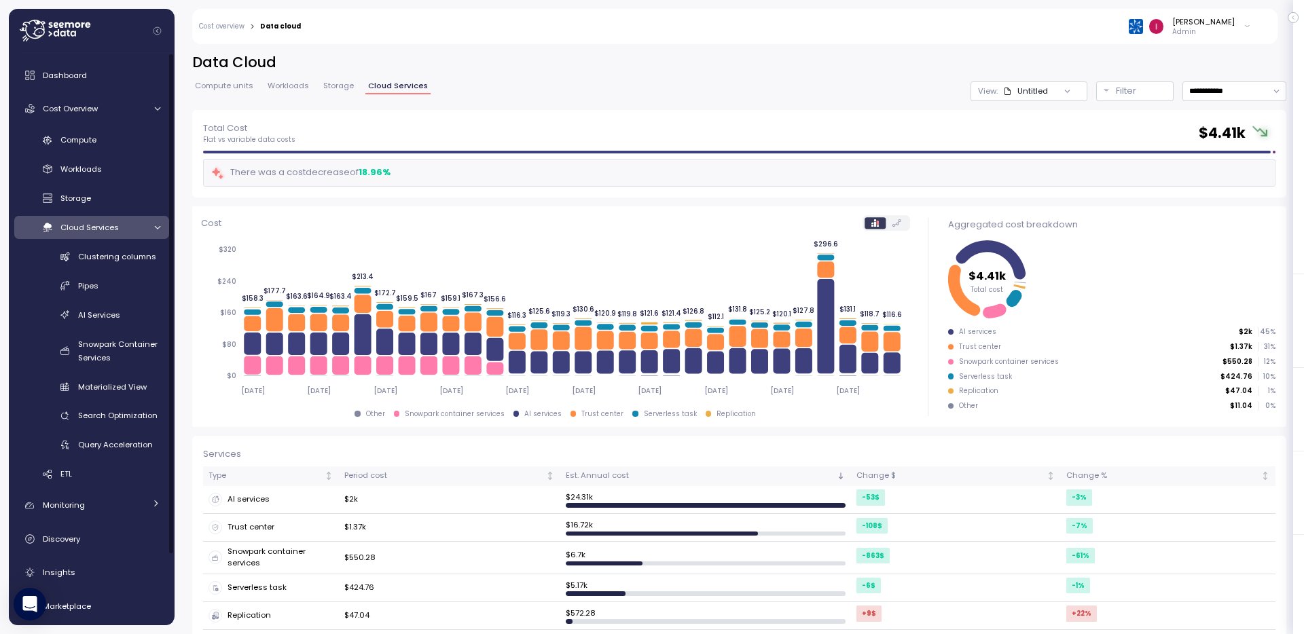
click at [138, 225] on div "Cloud Services" at bounding box center [102, 228] width 84 height 14
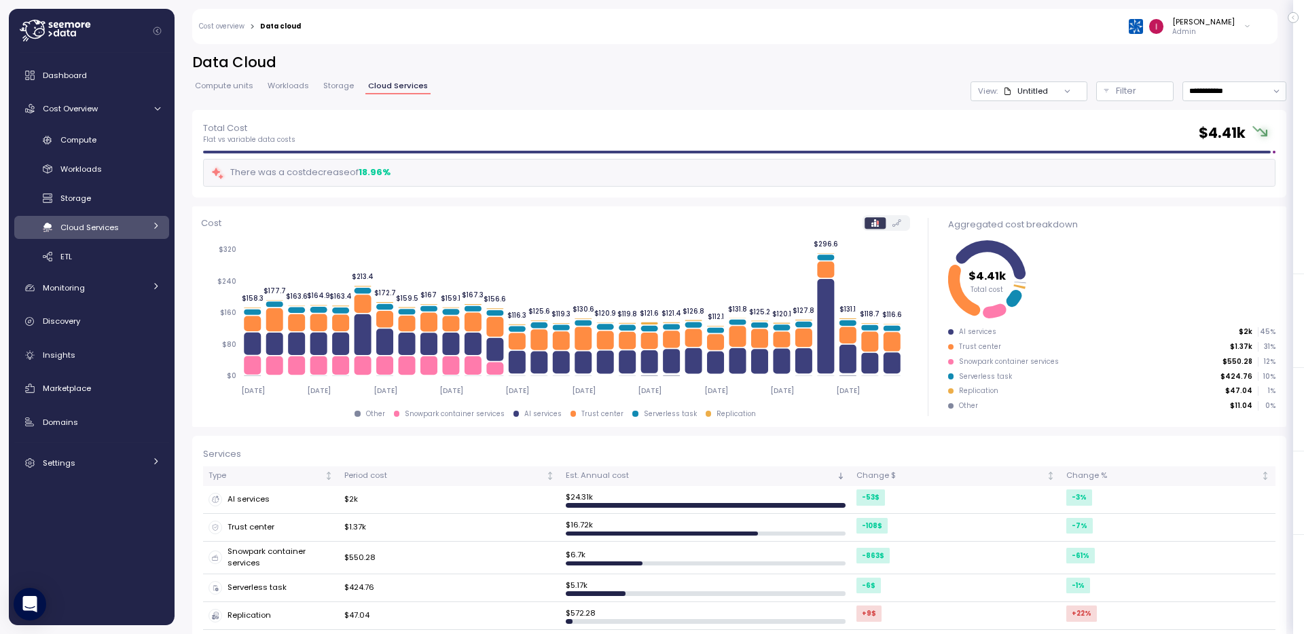
click at [138, 225] on div "Cloud Services" at bounding box center [102, 228] width 84 height 14
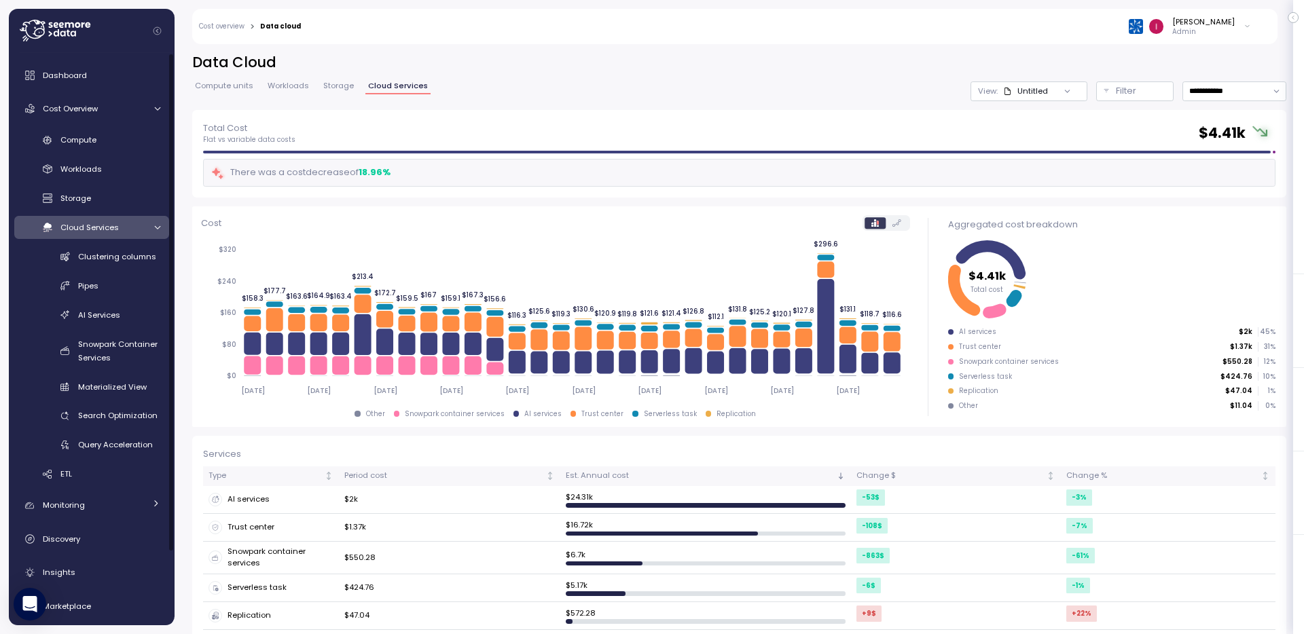
click at [138, 225] on div "Cloud Services" at bounding box center [102, 228] width 84 height 14
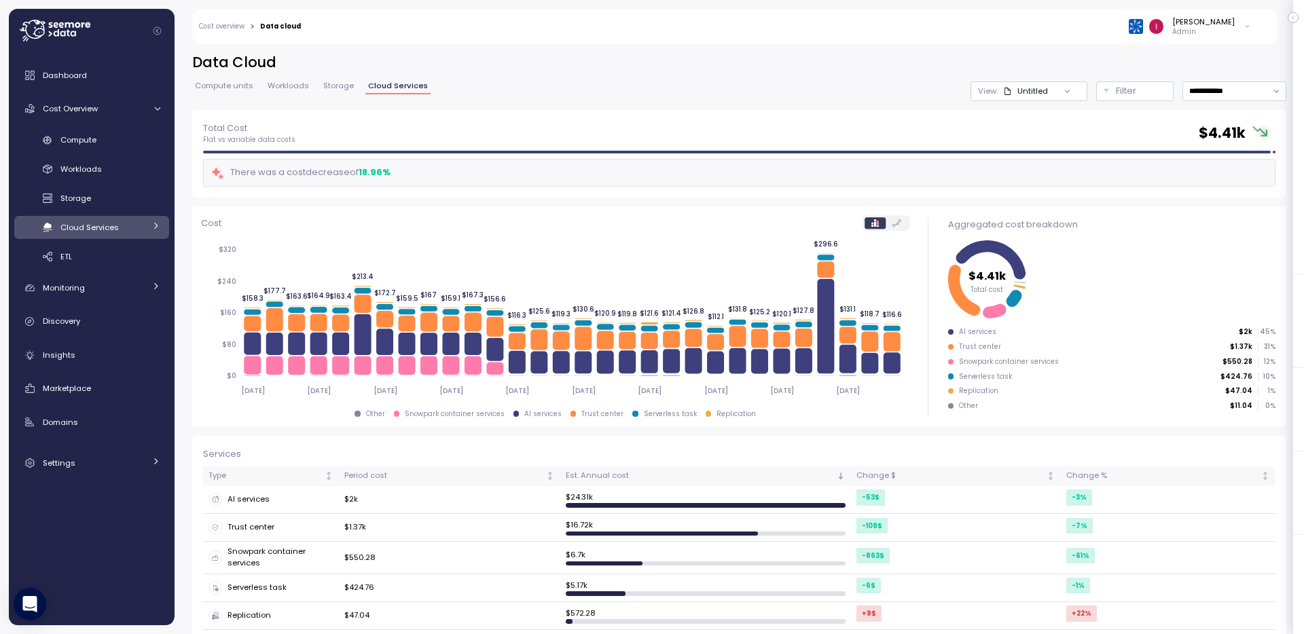
click at [138, 225] on div "Cloud Services" at bounding box center [102, 228] width 84 height 14
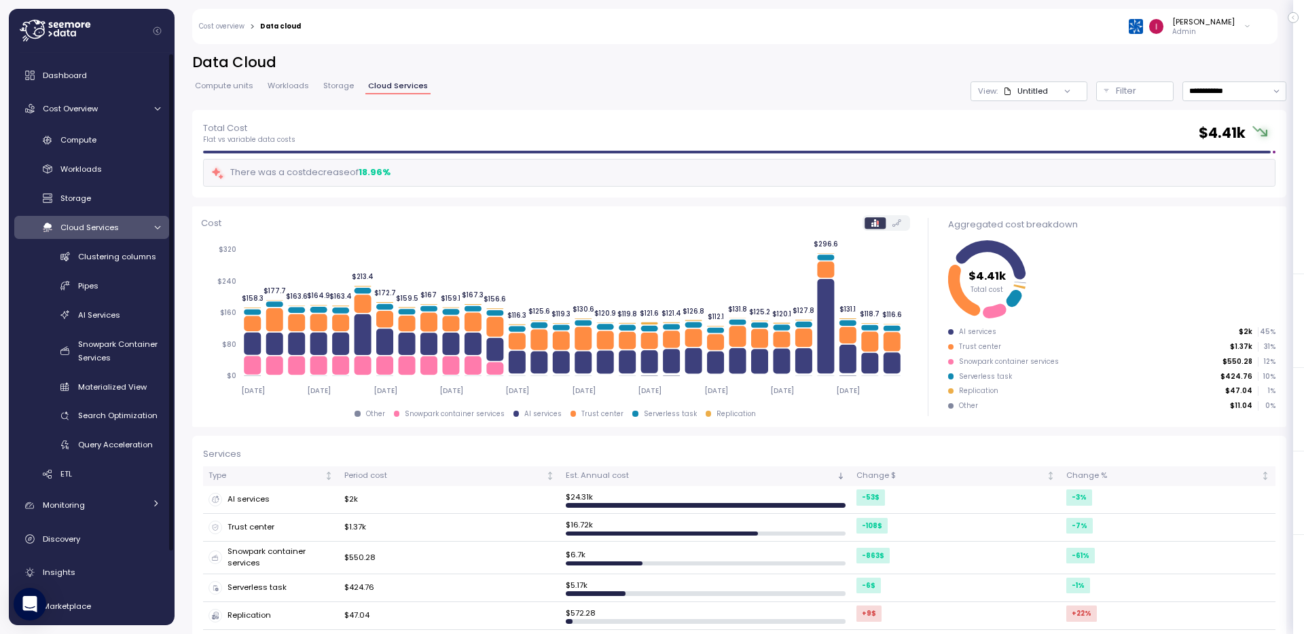
click at [138, 225] on div "Cloud Services" at bounding box center [102, 228] width 84 height 14
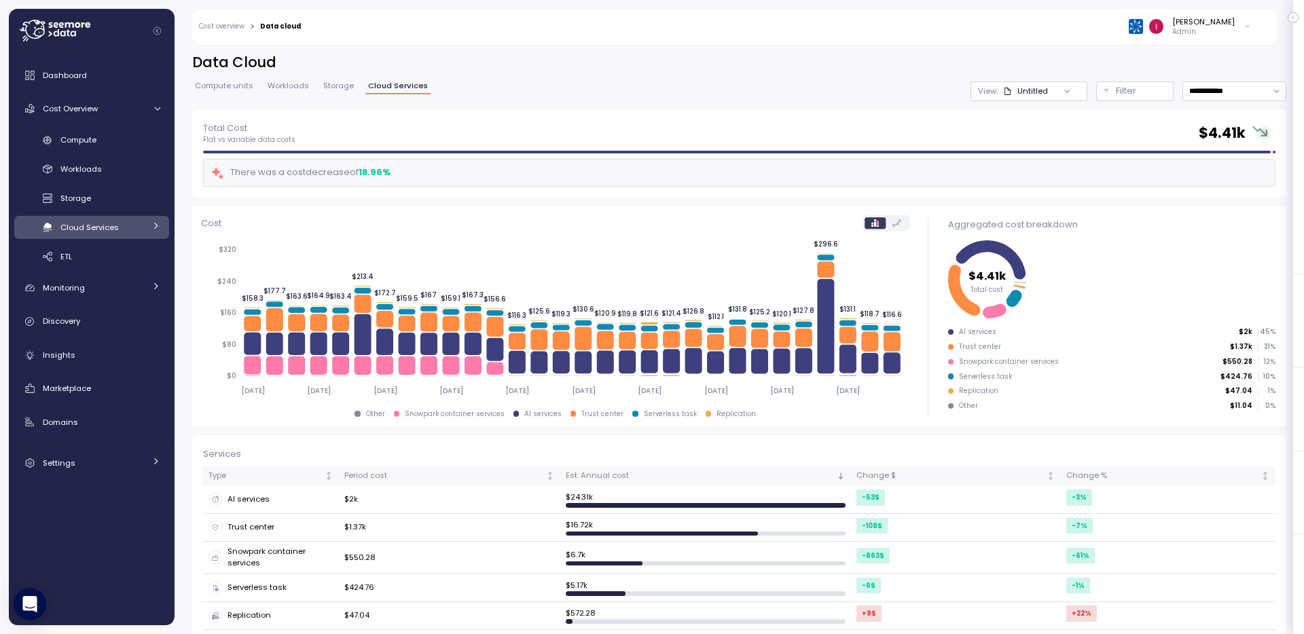
click at [138, 225] on div "Cloud Services" at bounding box center [102, 228] width 84 height 14
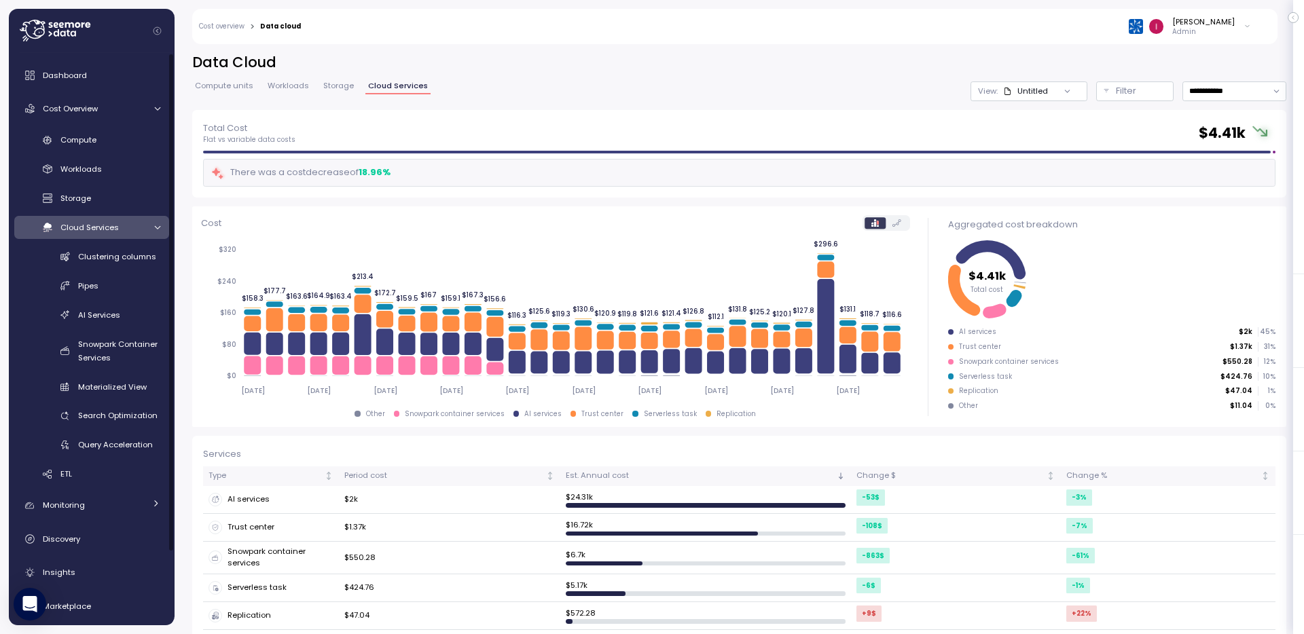
click at [138, 225] on div "Cloud Services" at bounding box center [102, 228] width 84 height 14
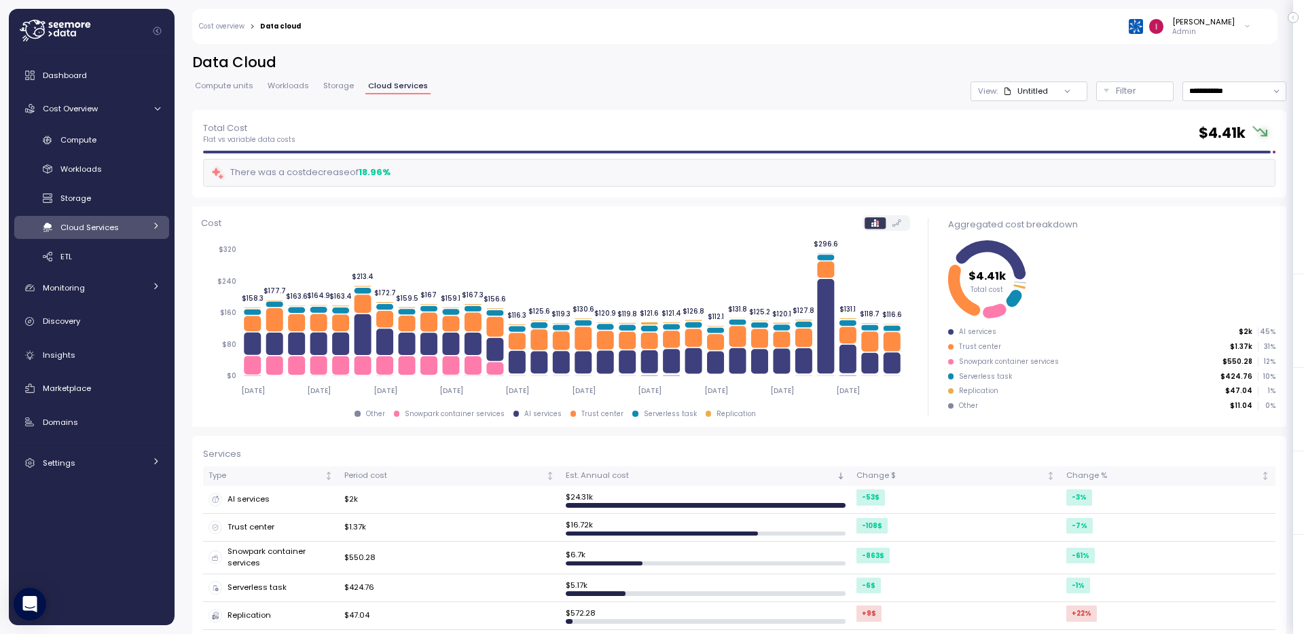
click at [138, 225] on div "Cloud Services" at bounding box center [102, 228] width 84 height 14
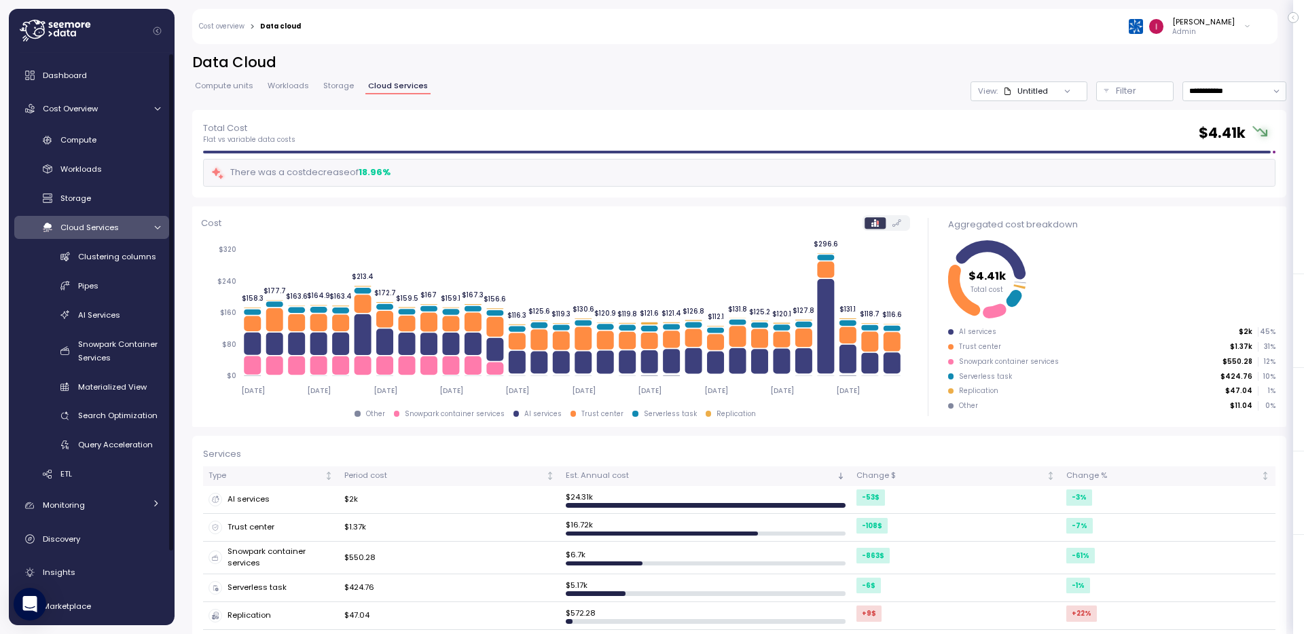
click at [138, 225] on div "Cloud Services" at bounding box center [102, 228] width 84 height 14
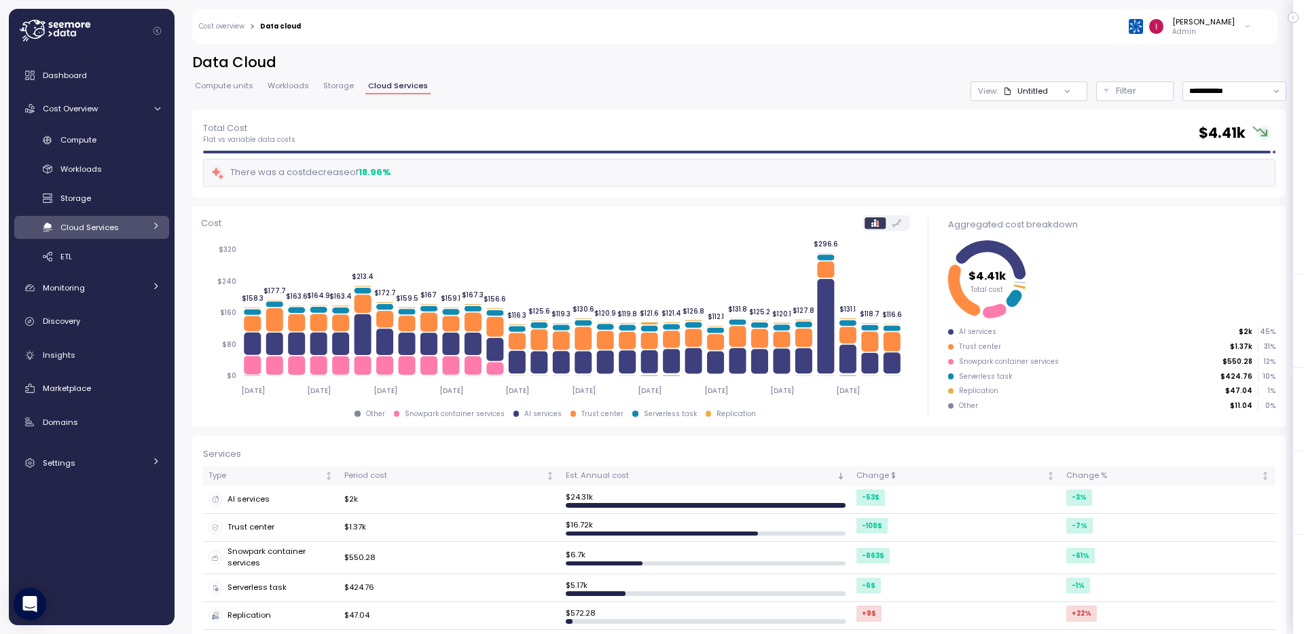
click at [138, 225] on div "Cloud Services" at bounding box center [102, 228] width 84 height 14
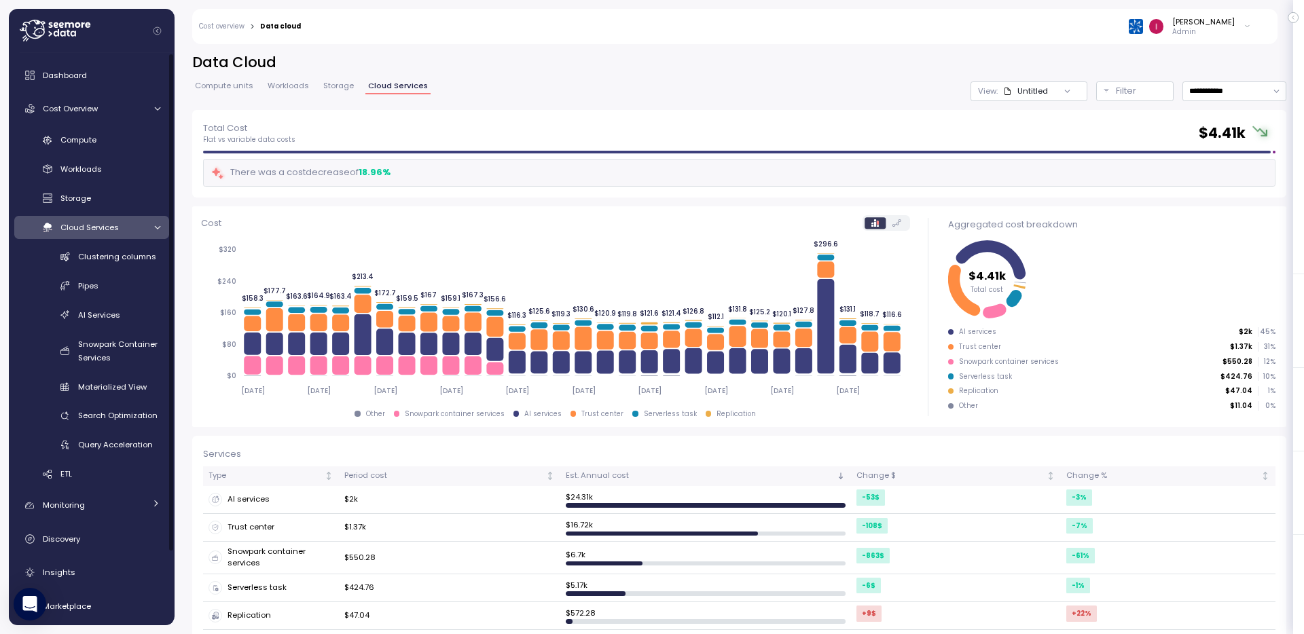
click at [138, 225] on div "Cloud Services" at bounding box center [102, 228] width 84 height 14
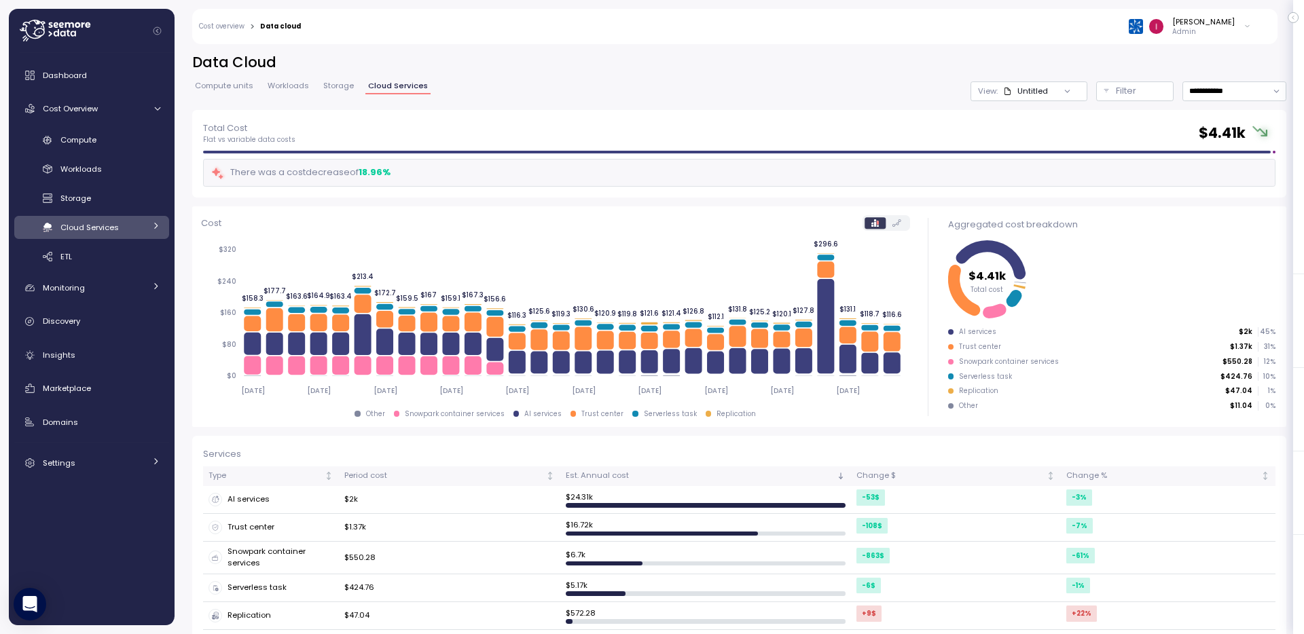
click at [138, 225] on div "Cloud Services" at bounding box center [102, 228] width 84 height 14
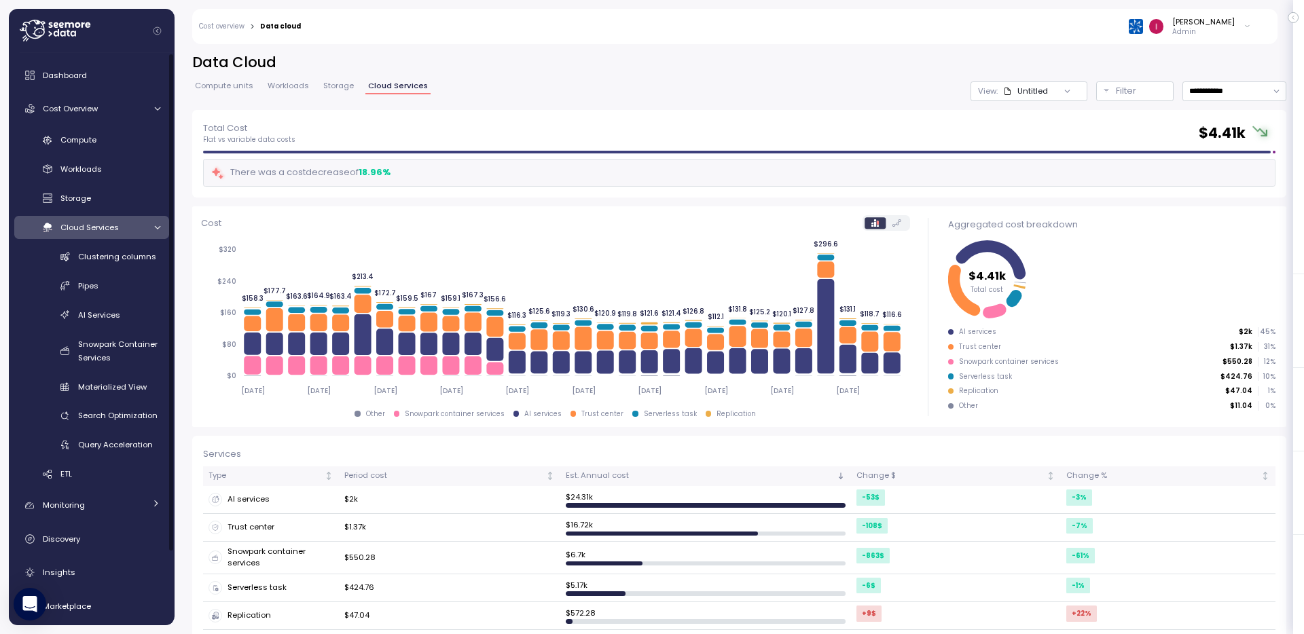
click at [219, 86] on span "Compute units" at bounding box center [224, 85] width 58 height 7
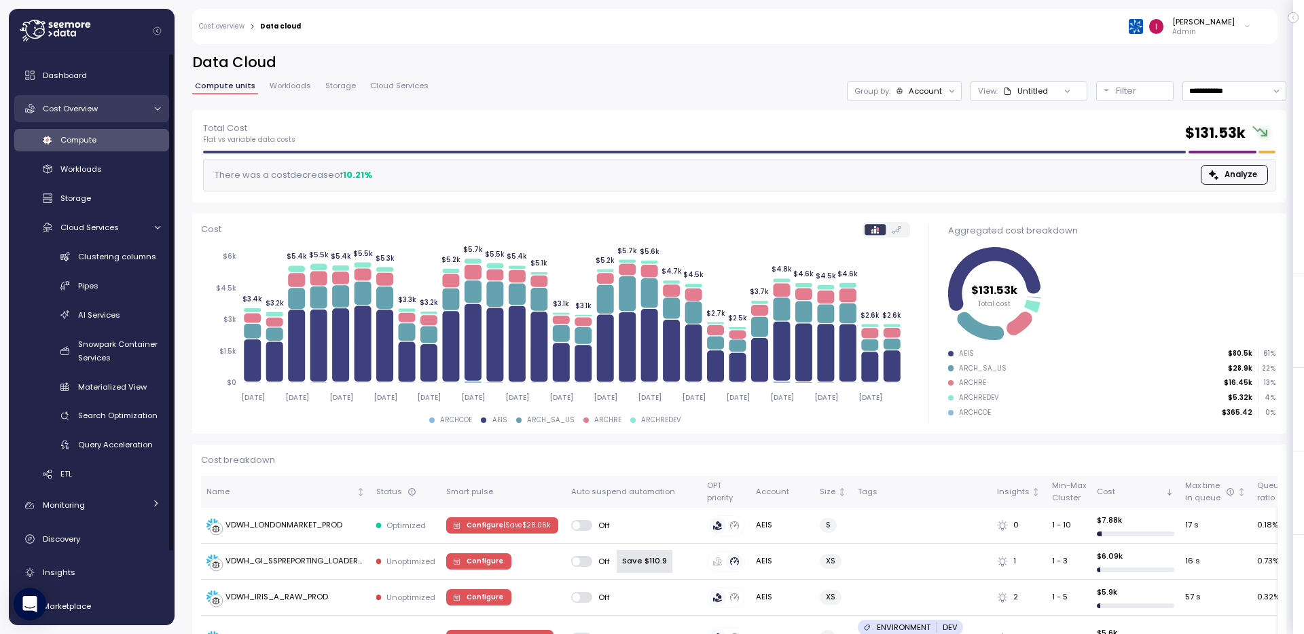
click at [99, 108] on div "Cost Overview" at bounding box center [94, 109] width 102 height 14
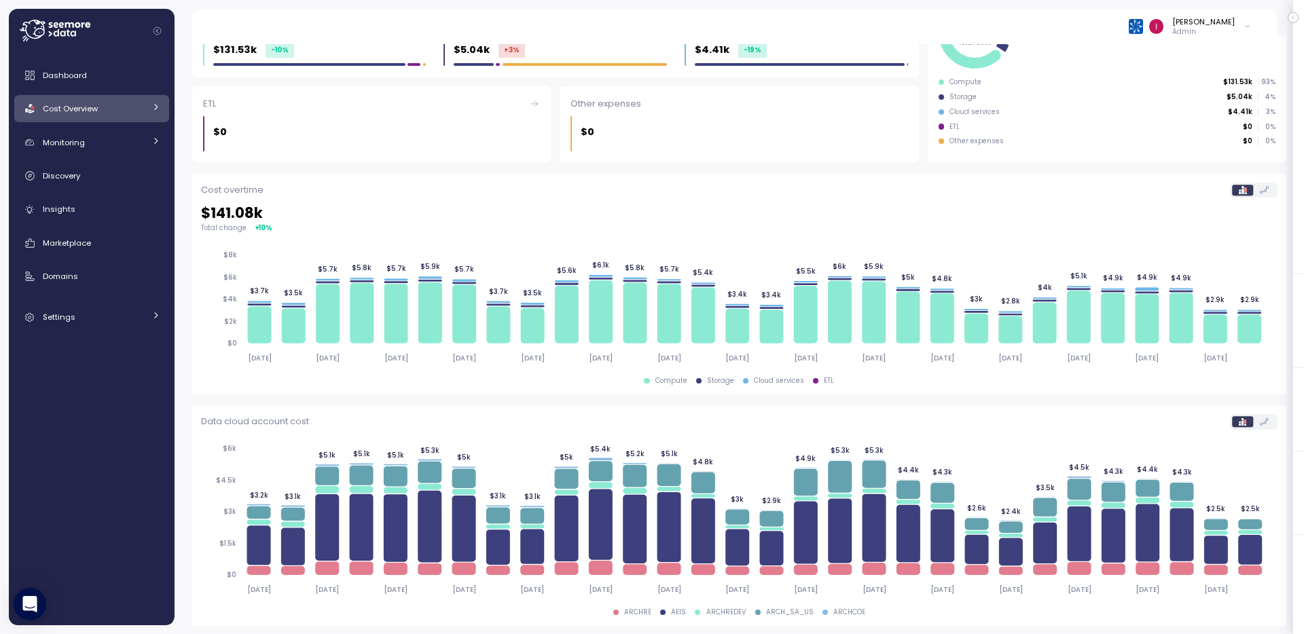
scroll to position [221, 0]
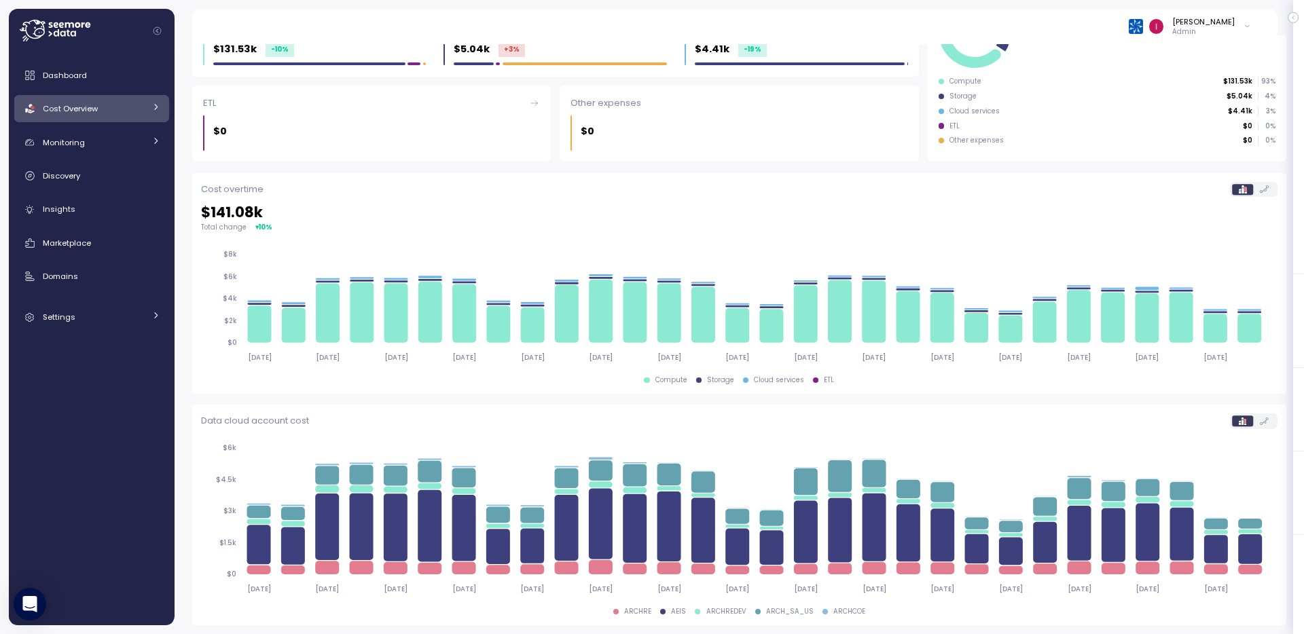
click at [96, 109] on span "Cost Overview" at bounding box center [70, 108] width 55 height 11
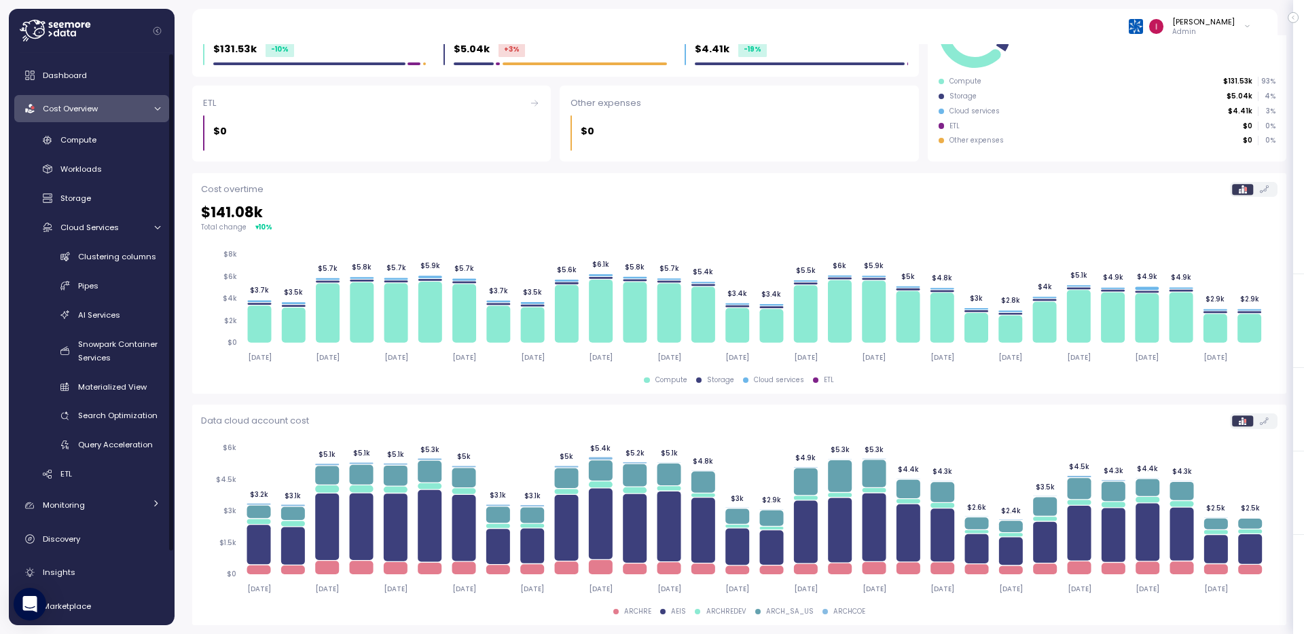
click at [123, 115] on link "Cost Overview" at bounding box center [91, 108] width 155 height 27
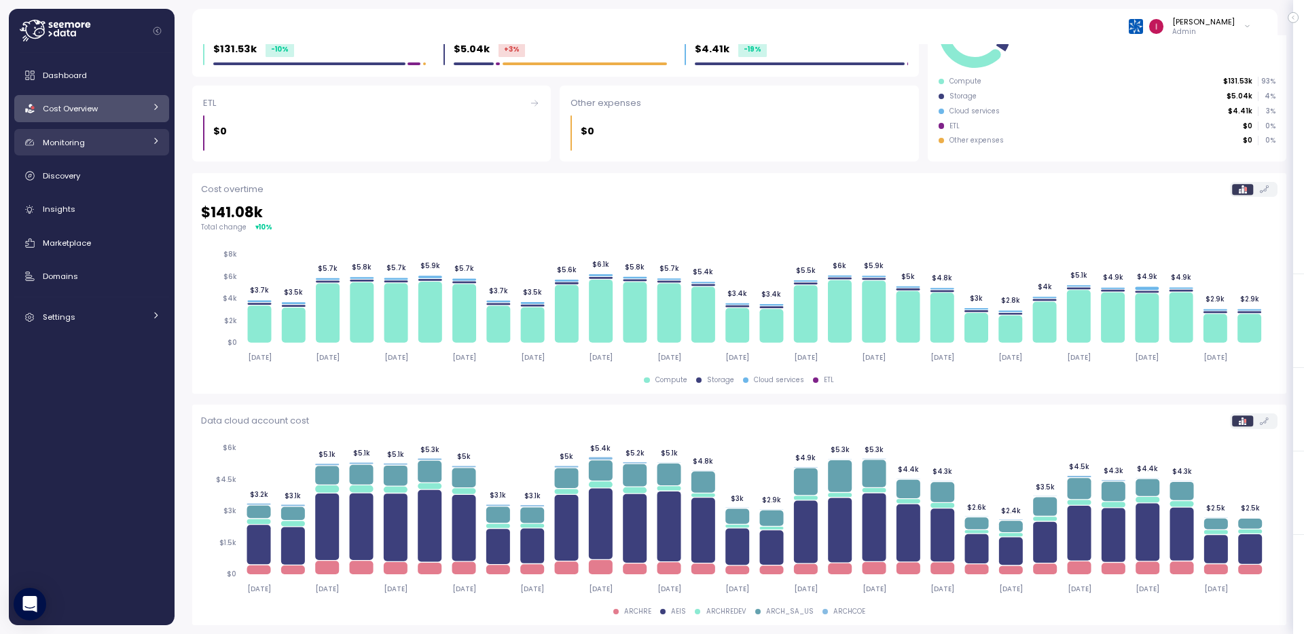
click at [112, 144] on div "Monitoring" at bounding box center [94, 143] width 102 height 14
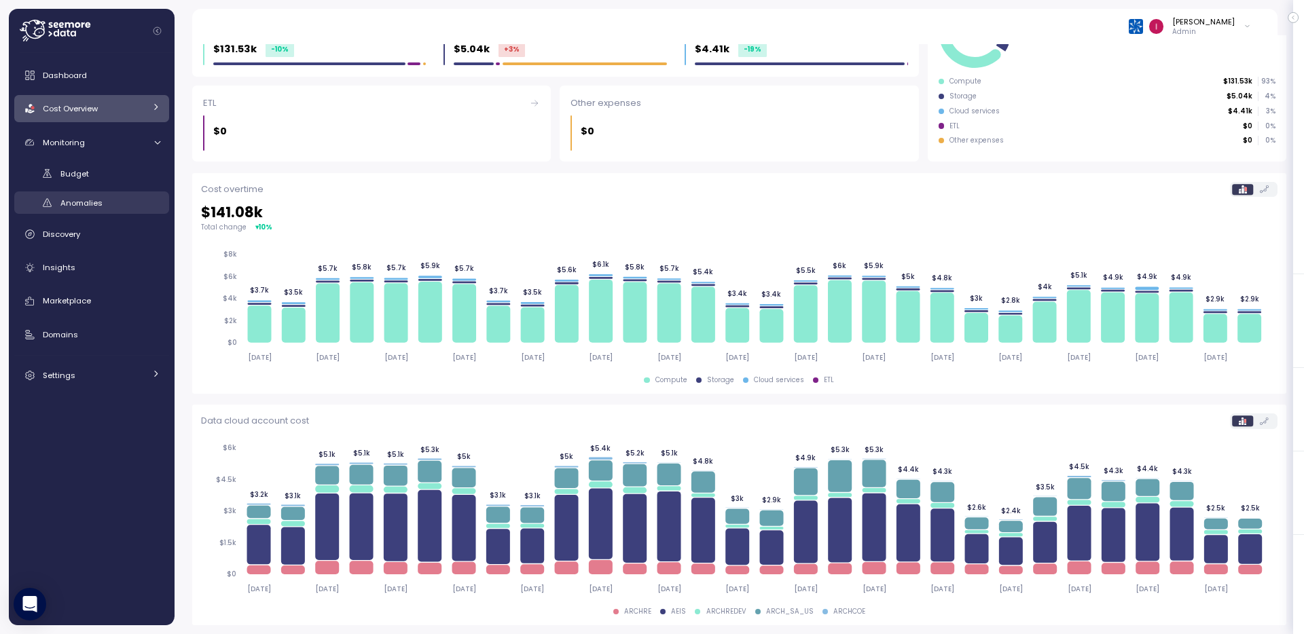
click at [112, 204] on div "Anomalies" at bounding box center [110, 203] width 100 height 14
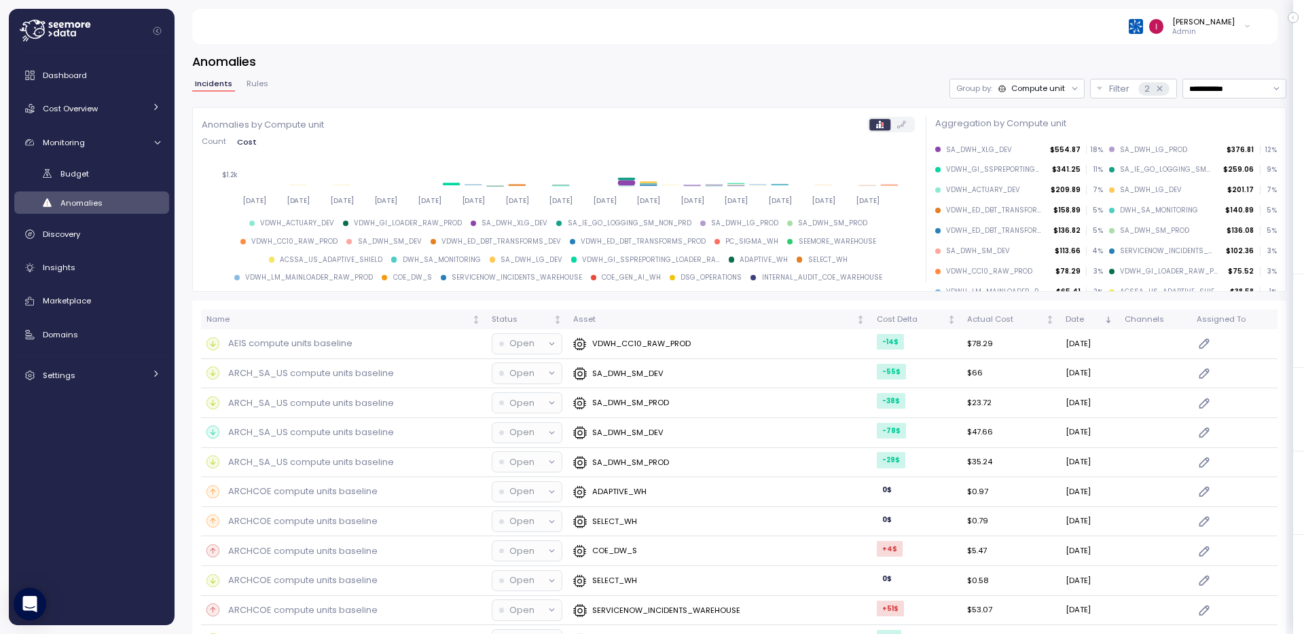
click at [259, 84] on span "Rules" at bounding box center [257, 83] width 22 height 7
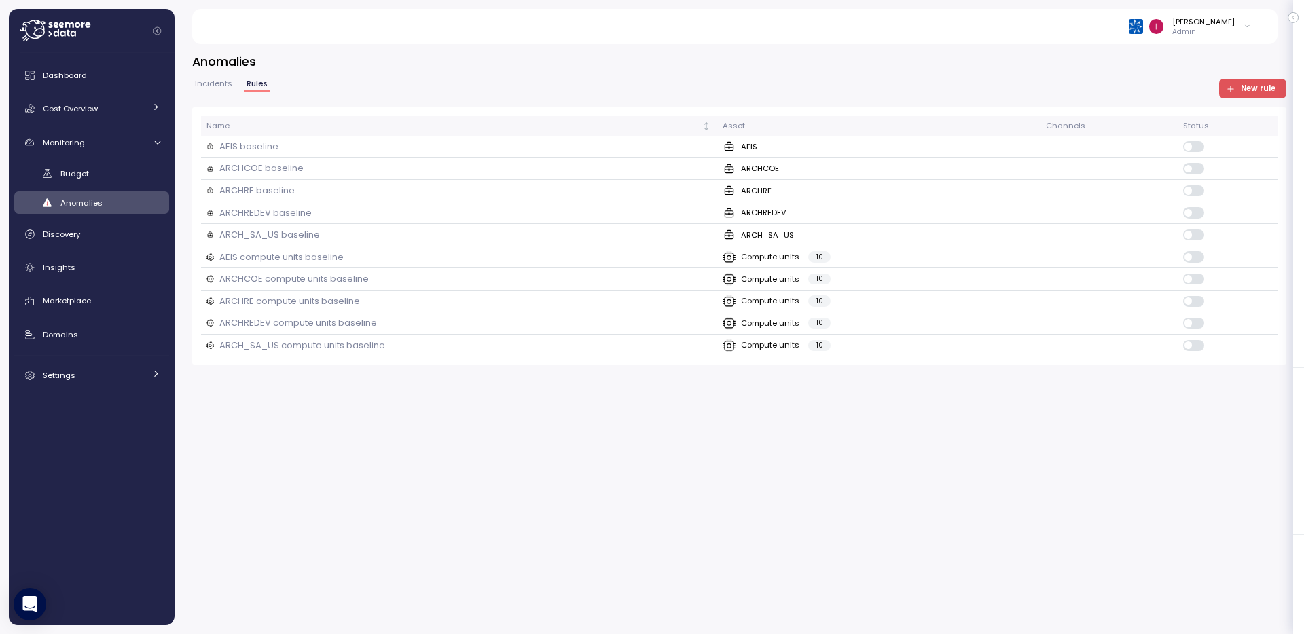
click at [218, 82] on span "Incidents" at bounding box center [213, 83] width 37 height 7
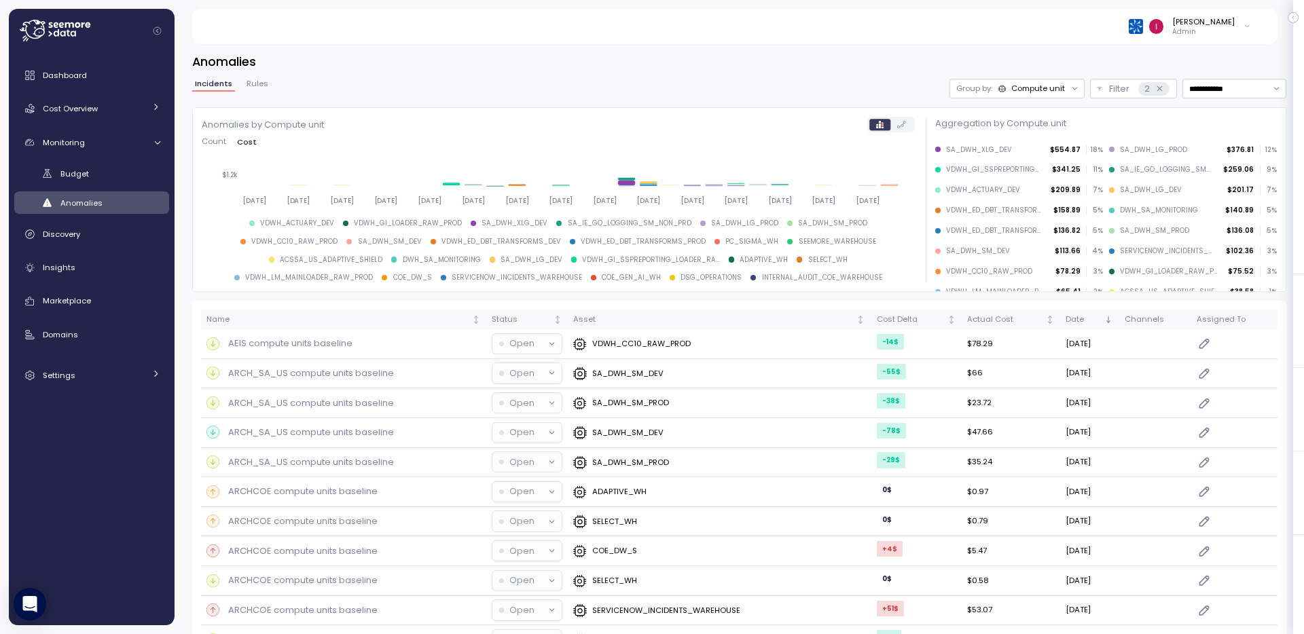
click at [248, 80] on span "Rules" at bounding box center [257, 83] width 22 height 7
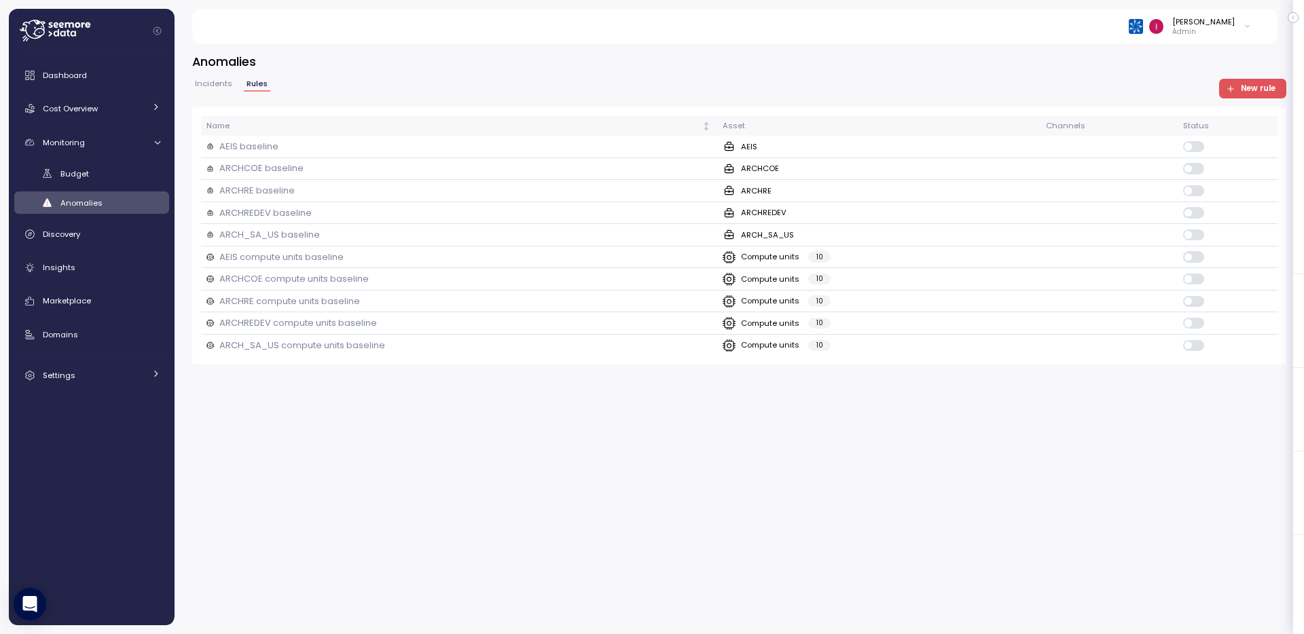
click at [225, 77] on div "Anomalies Incidents Rules New rule Name Asset Channels Status AEIS baseline AEI…" at bounding box center [739, 209] width 1094 height 312
click at [229, 80] on span "Incidents" at bounding box center [213, 83] width 37 height 7
